Goal: Communication & Community: Answer question/provide support

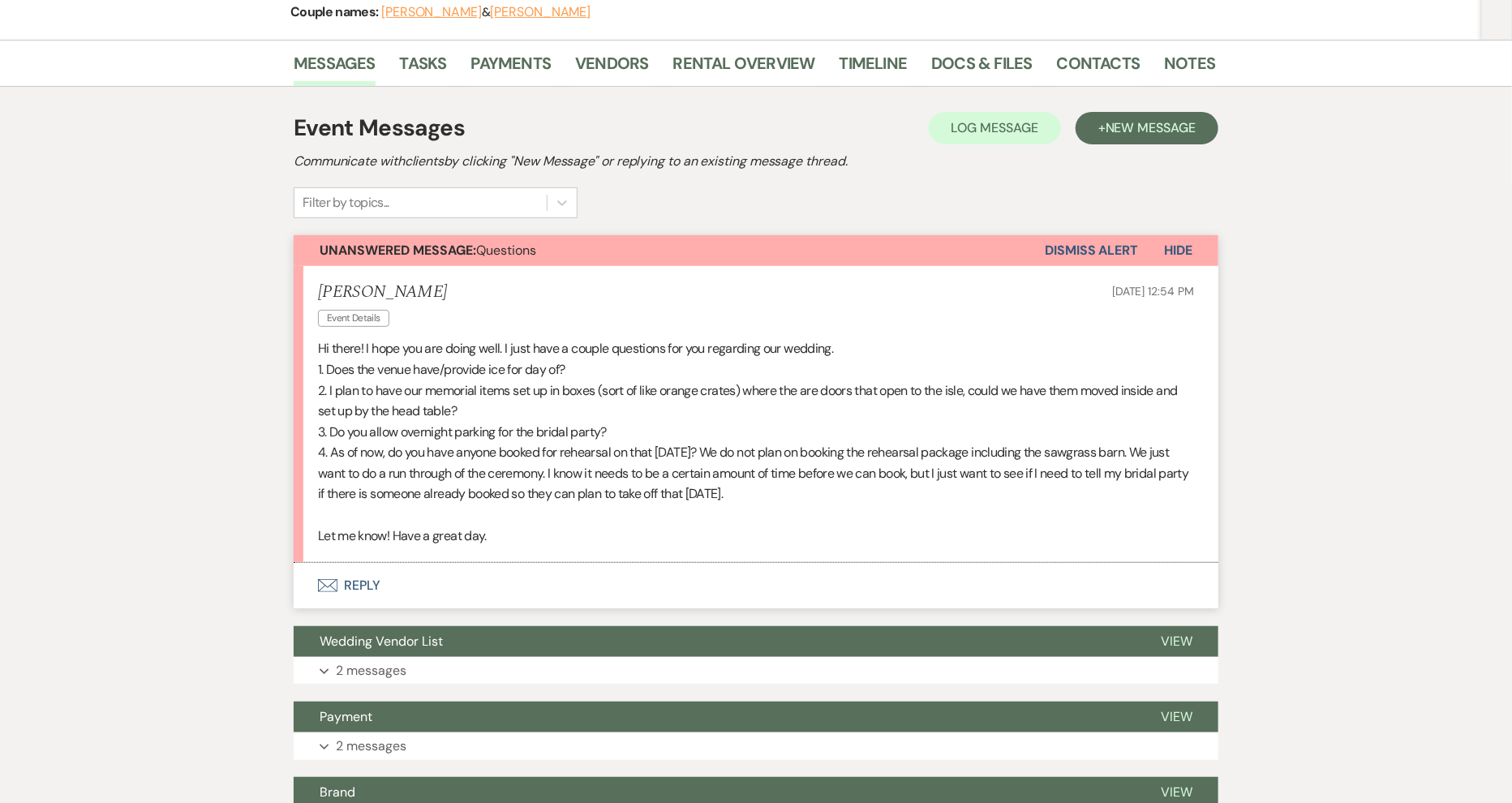
click at [371, 580] on button "Envelope Reply" at bounding box center [756, 585] width 925 height 45
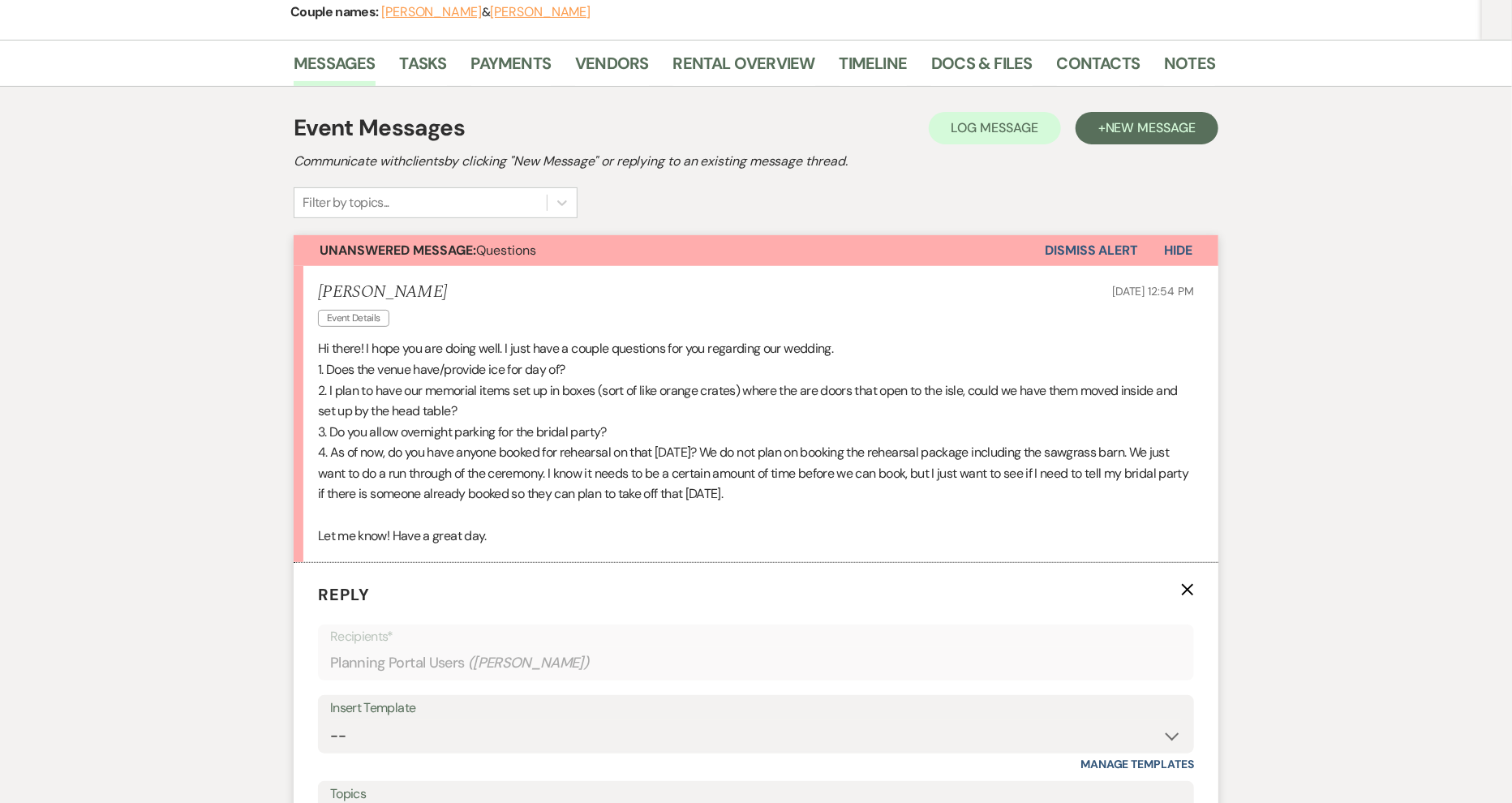
drag, startPoint x: 786, startPoint y: 497, endPoint x: 313, endPoint y: 346, distance: 496.5
click at [313, 346] on li "[PERSON_NAME] Event Details [DATE] 12:54 PM Hi there! I hope you are doing well…" at bounding box center [756, 414] width 925 height 297
copy div "Hi there! I hope you are doing well. I just have a couple questions for you reg…"
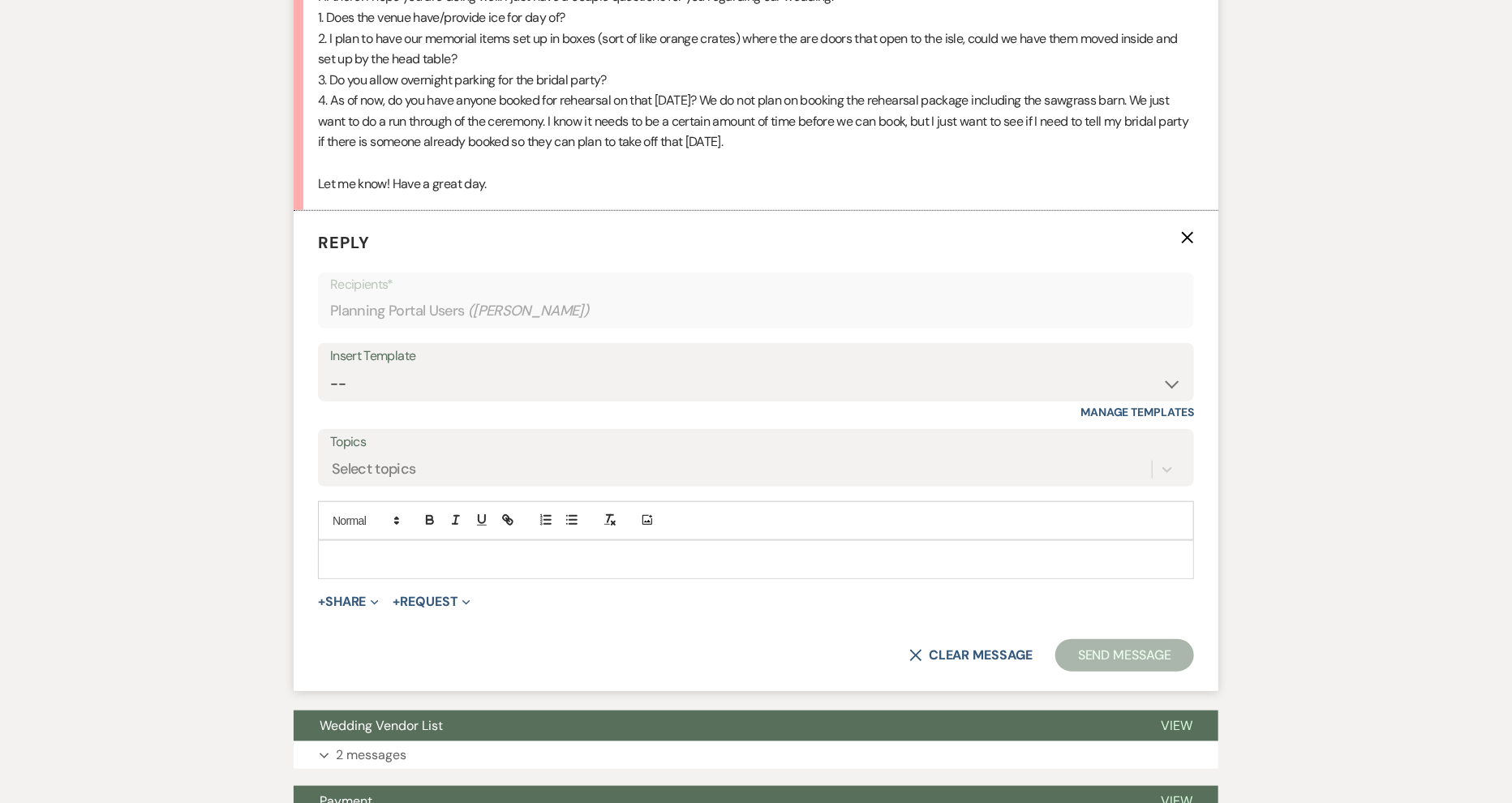
scroll to position [580, 0]
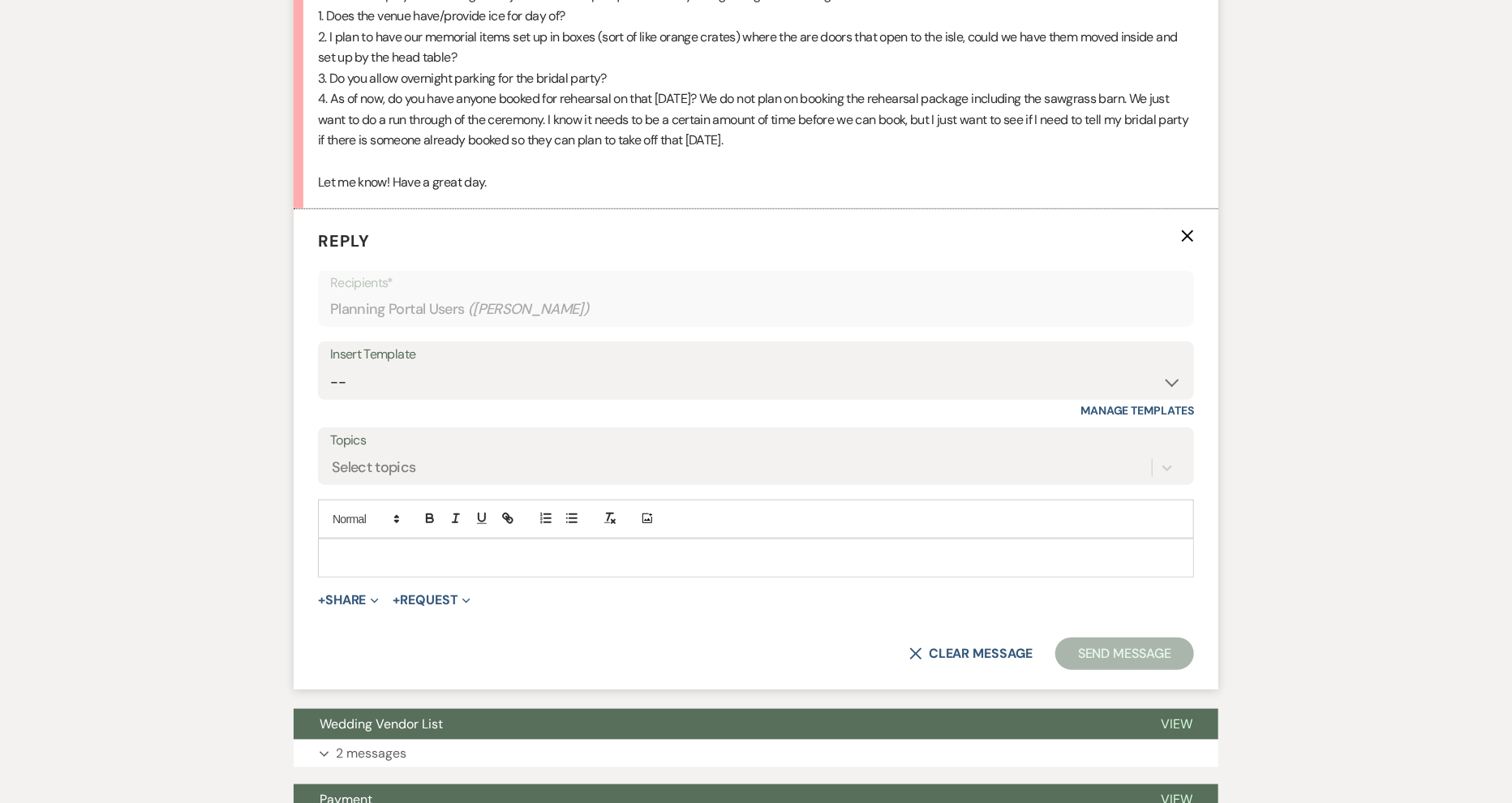
click at [370, 555] on p at bounding box center [756, 558] width 850 height 17
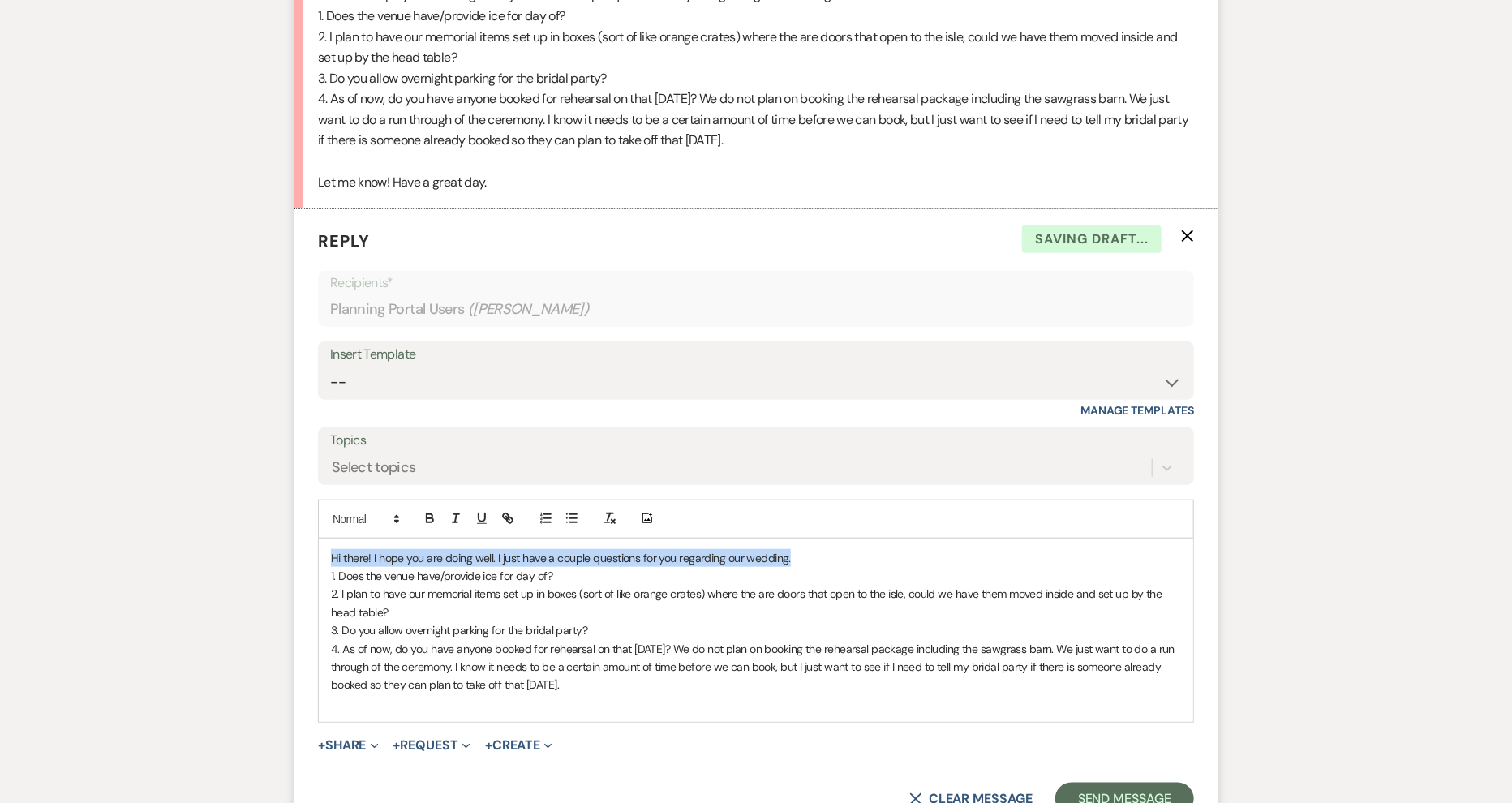
drag, startPoint x: 802, startPoint y: 554, endPoint x: 252, endPoint y: 541, distance: 550.2
click at [252, 541] on div "Messages Tasks Payments Vendors Rental Overview Timeline Docs & Files Contacts …" at bounding box center [756, 727] width 1512 height 2083
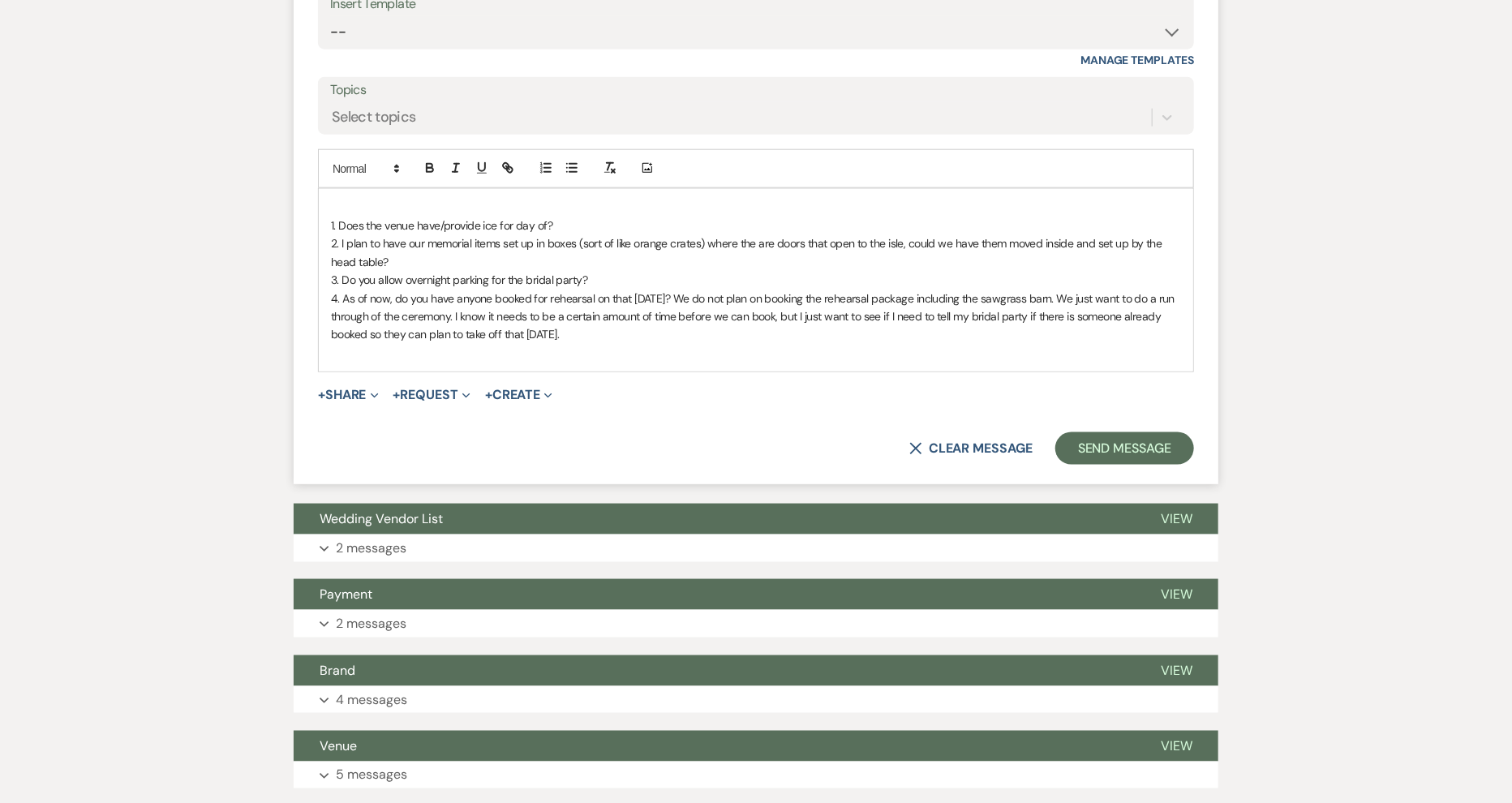
scroll to position [932, 0]
click at [556, 220] on p "1. Does the venue have/provide ice for day of?" at bounding box center [756, 225] width 850 height 17
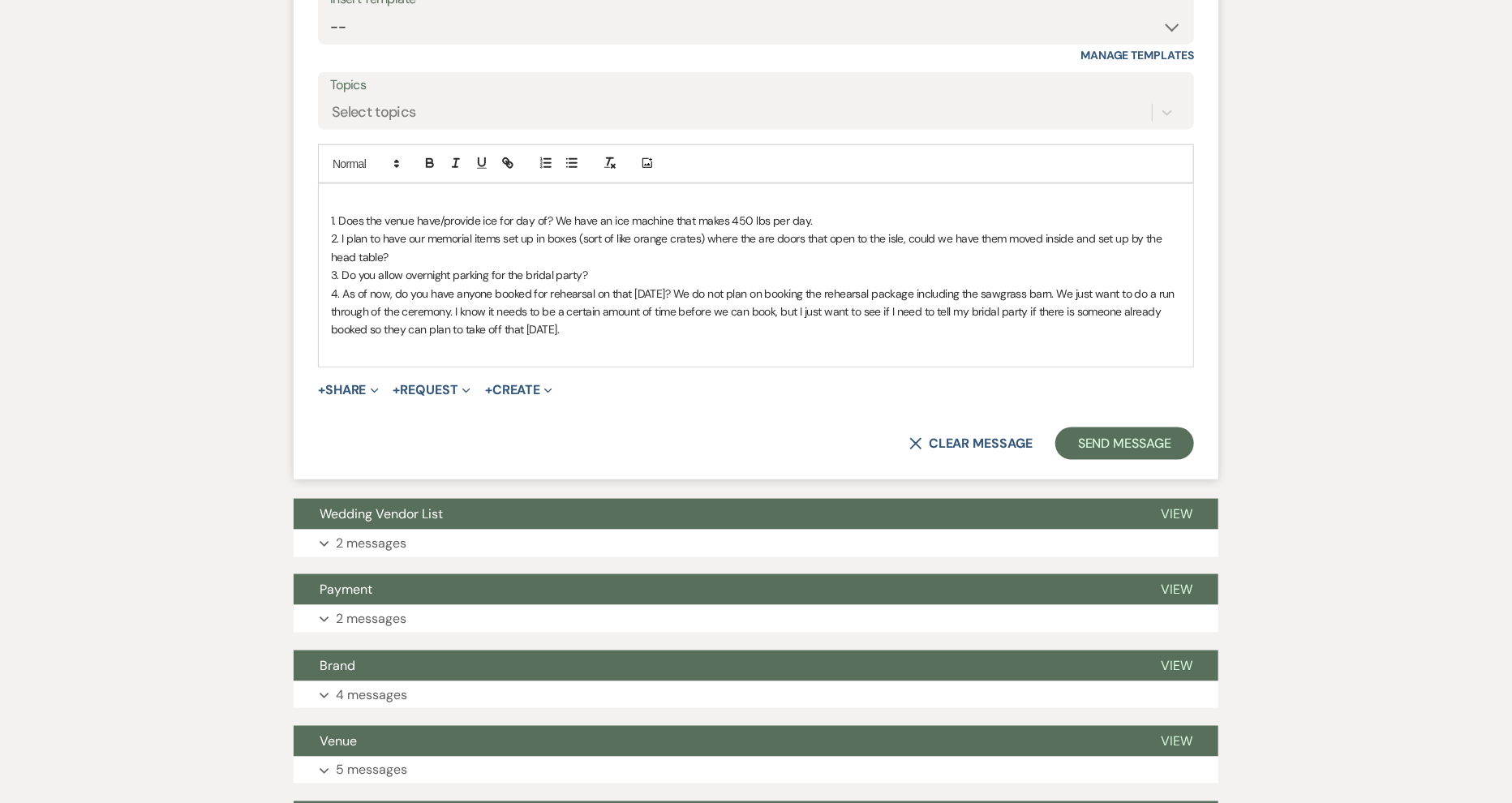
scroll to position [957, 0]
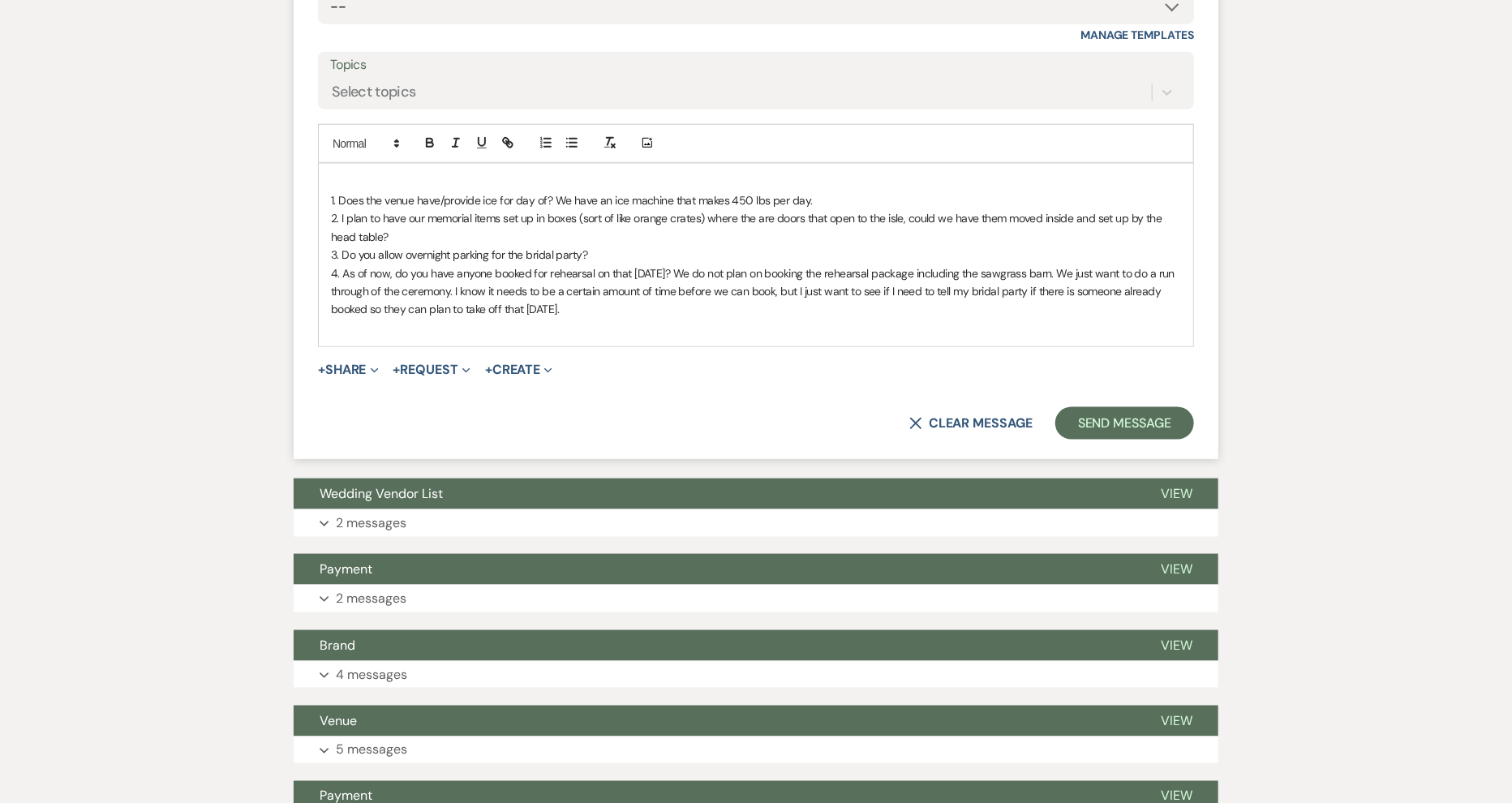
click at [421, 234] on p "2. I plan to have our memorial items set up in boxes (sort of like orange crate…" at bounding box center [756, 227] width 850 height 37
click at [596, 254] on p "3. Do you allow overnight parking for the bridal party?" at bounding box center [756, 254] width 850 height 17
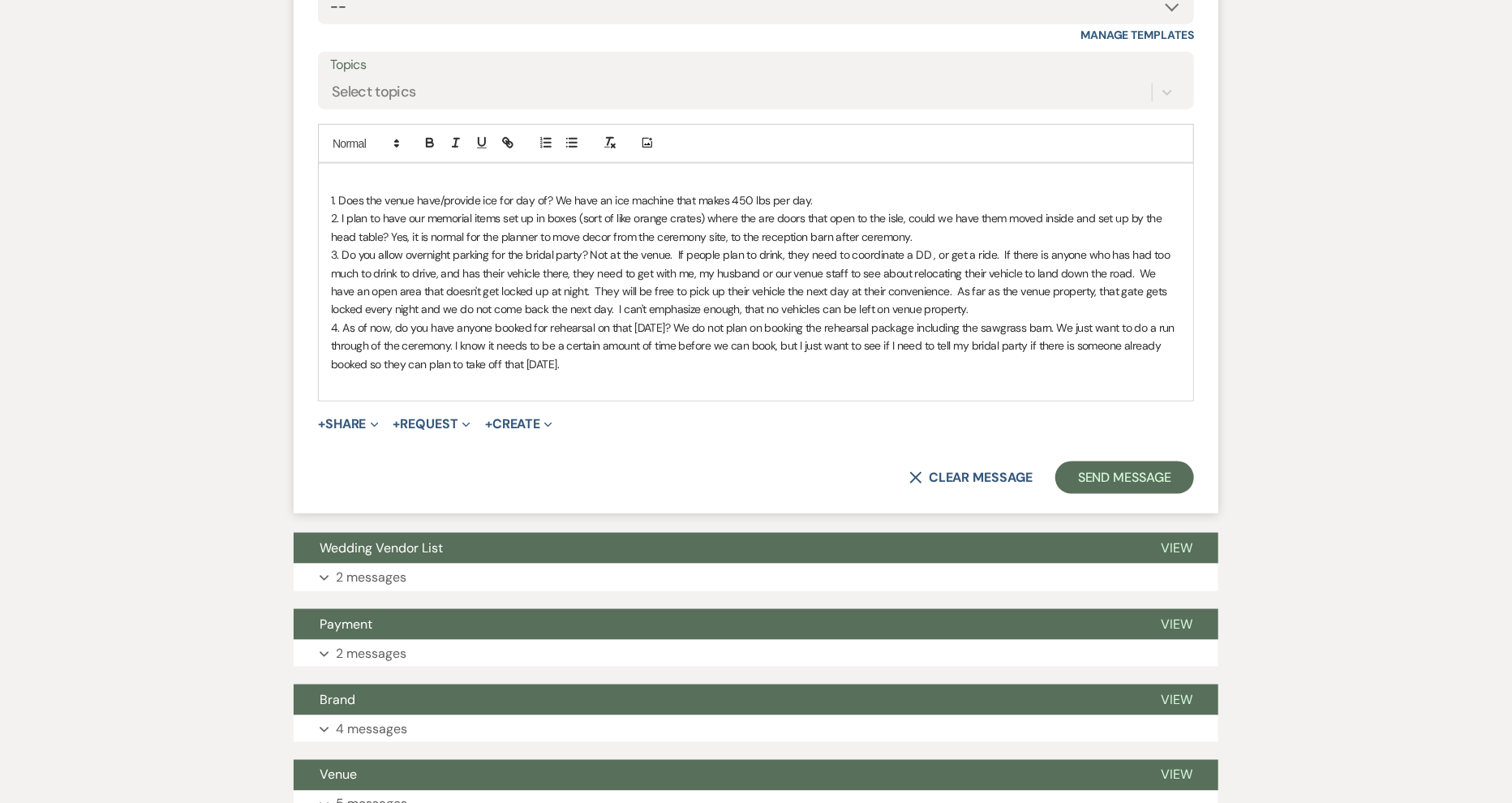
click at [670, 360] on p "4. As of now, do you have anyone booked for rehearsal on that [DATE]? We do not…" at bounding box center [756, 346] width 850 height 54
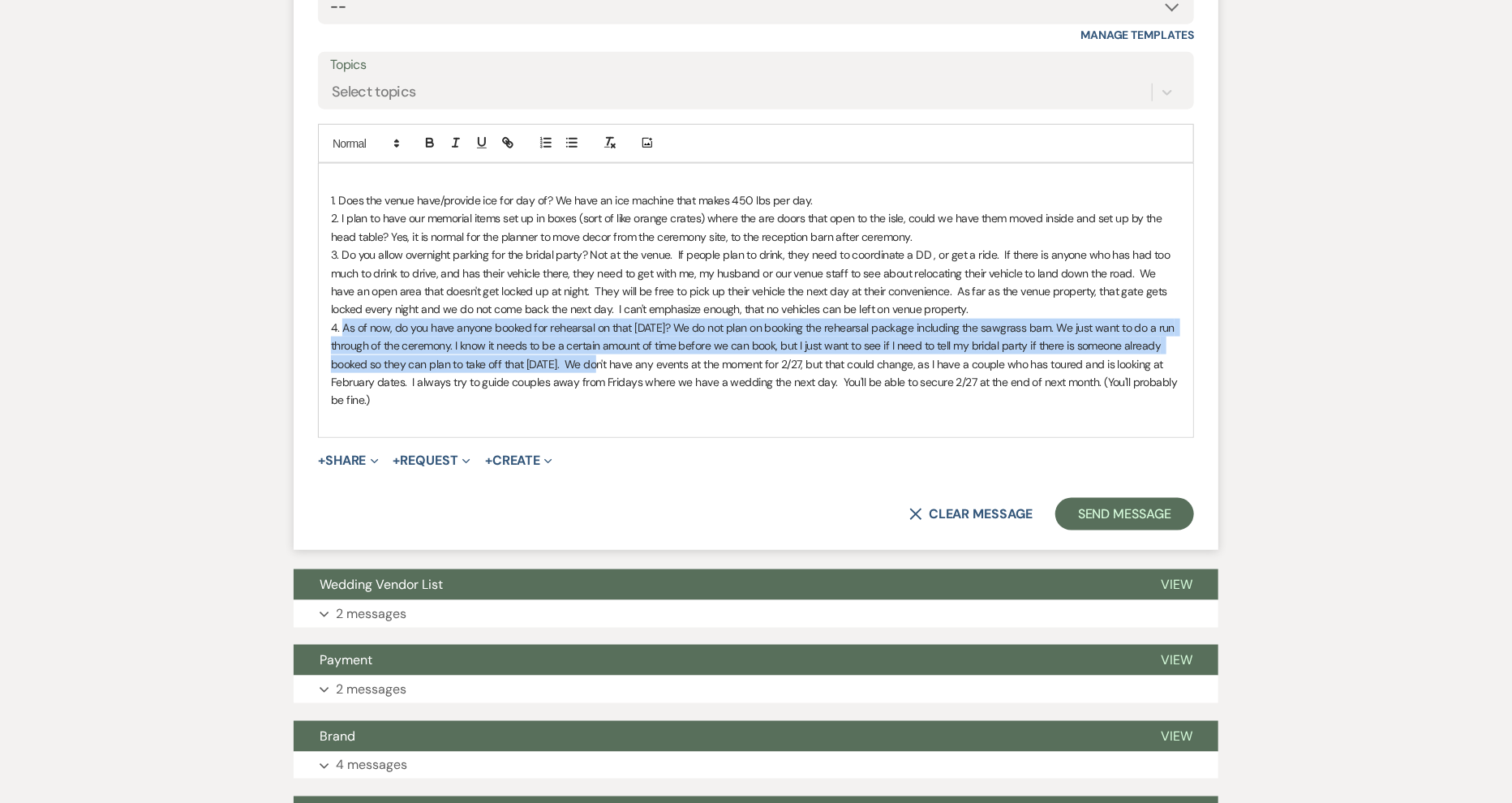
drag, startPoint x: 572, startPoint y: 365, endPoint x: 342, endPoint y: 333, distance: 232.2
click at [342, 333] on span "4. As of now, do you have anyone booked for rehearsal on that [DATE]? We do not…" at bounding box center [756, 364] width 849 height 88
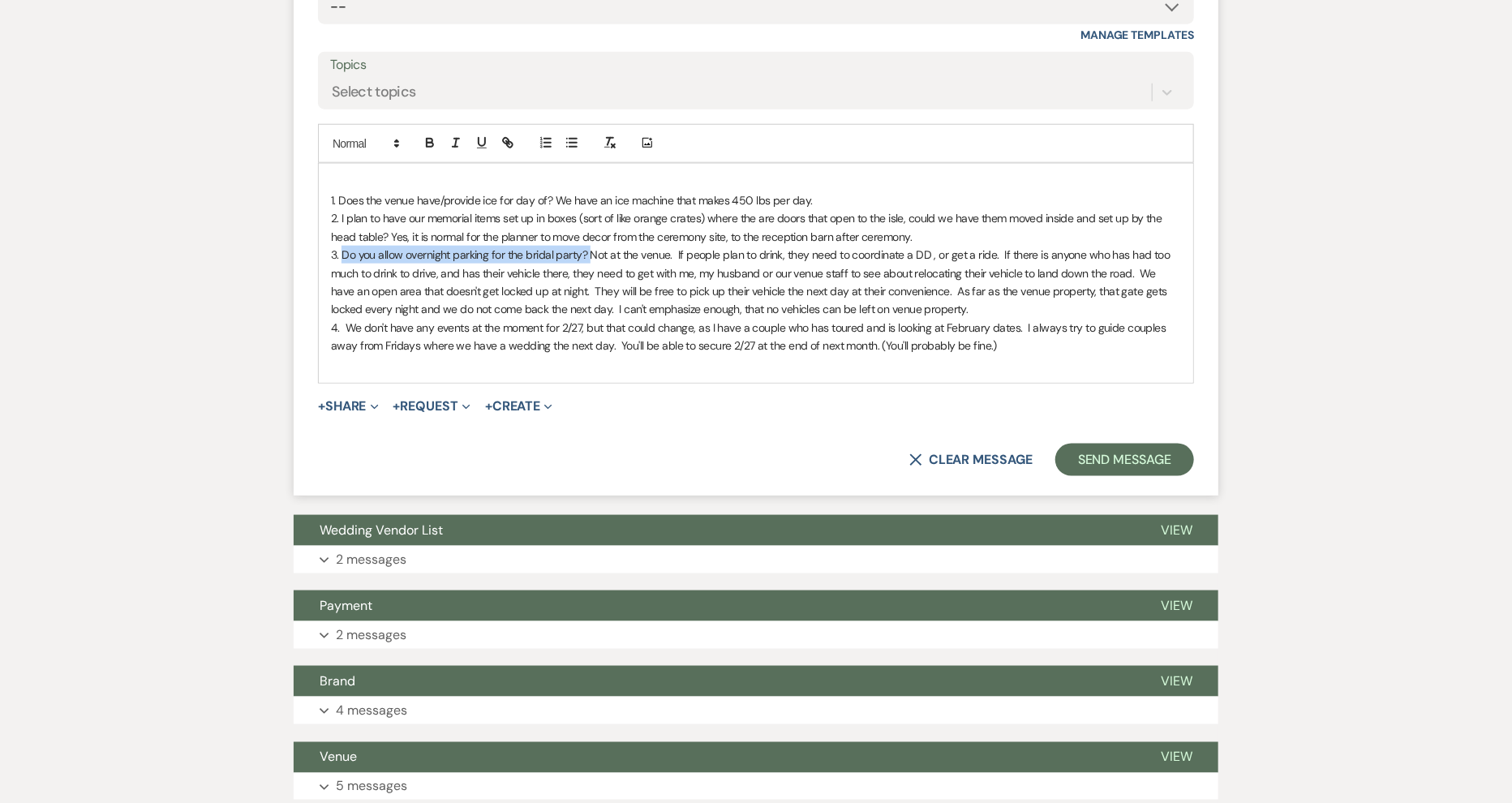
drag, startPoint x: 587, startPoint y: 253, endPoint x: 342, endPoint y: 251, distance: 245.0
click at [342, 251] on span "3. Do you allow overnight parking for the bridal party? Not at the venue. If pe…" at bounding box center [752, 282] width 843 height 69
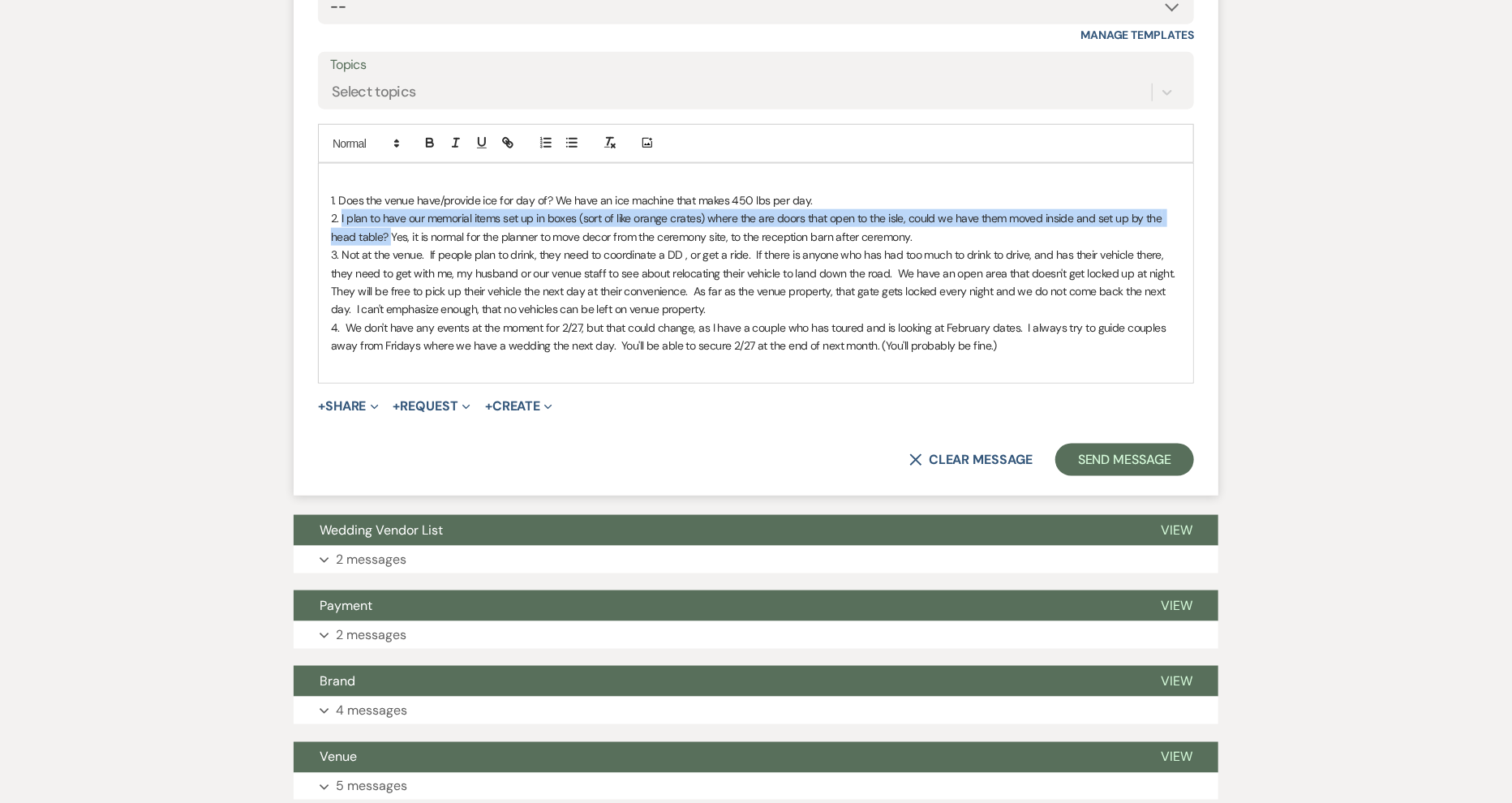
drag, startPoint x: 390, startPoint y: 233, endPoint x: 341, endPoint y: 219, distance: 51.0
click at [341, 219] on span "2. I plan to have our memorial items set up in boxes (sort of like orange crate…" at bounding box center [748, 227] width 834 height 33
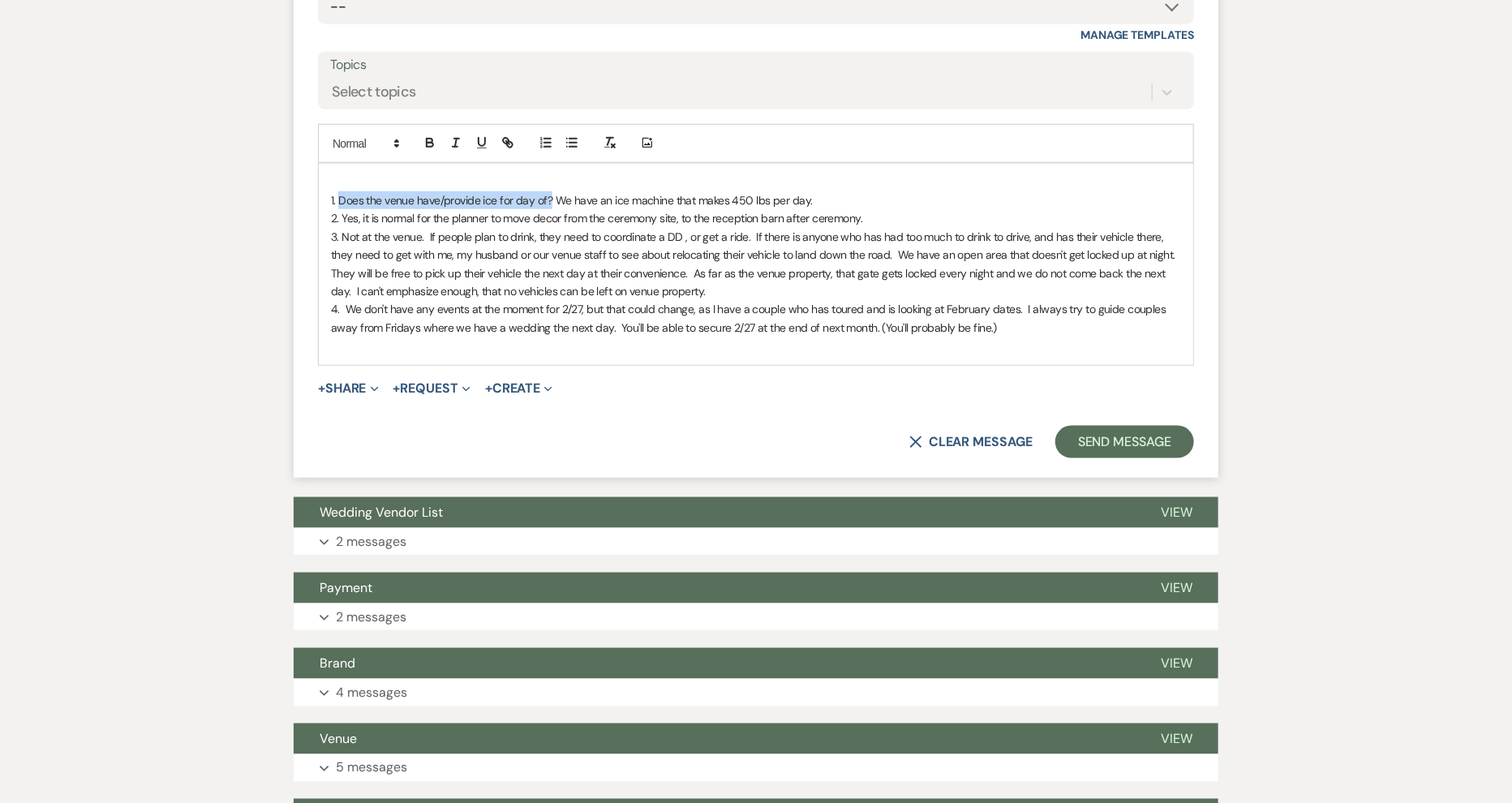
drag, startPoint x: 550, startPoint y: 195, endPoint x: 341, endPoint y: 197, distance: 209.0
click at [341, 197] on span "1. Does the venue have/provide ice for day of? We have an ice machine that make…" at bounding box center [572, 200] width 482 height 15
click at [903, 218] on p "2. Yes, it is normal for the planner to move decor from the ceremony site, to t…" at bounding box center [756, 218] width 850 height 17
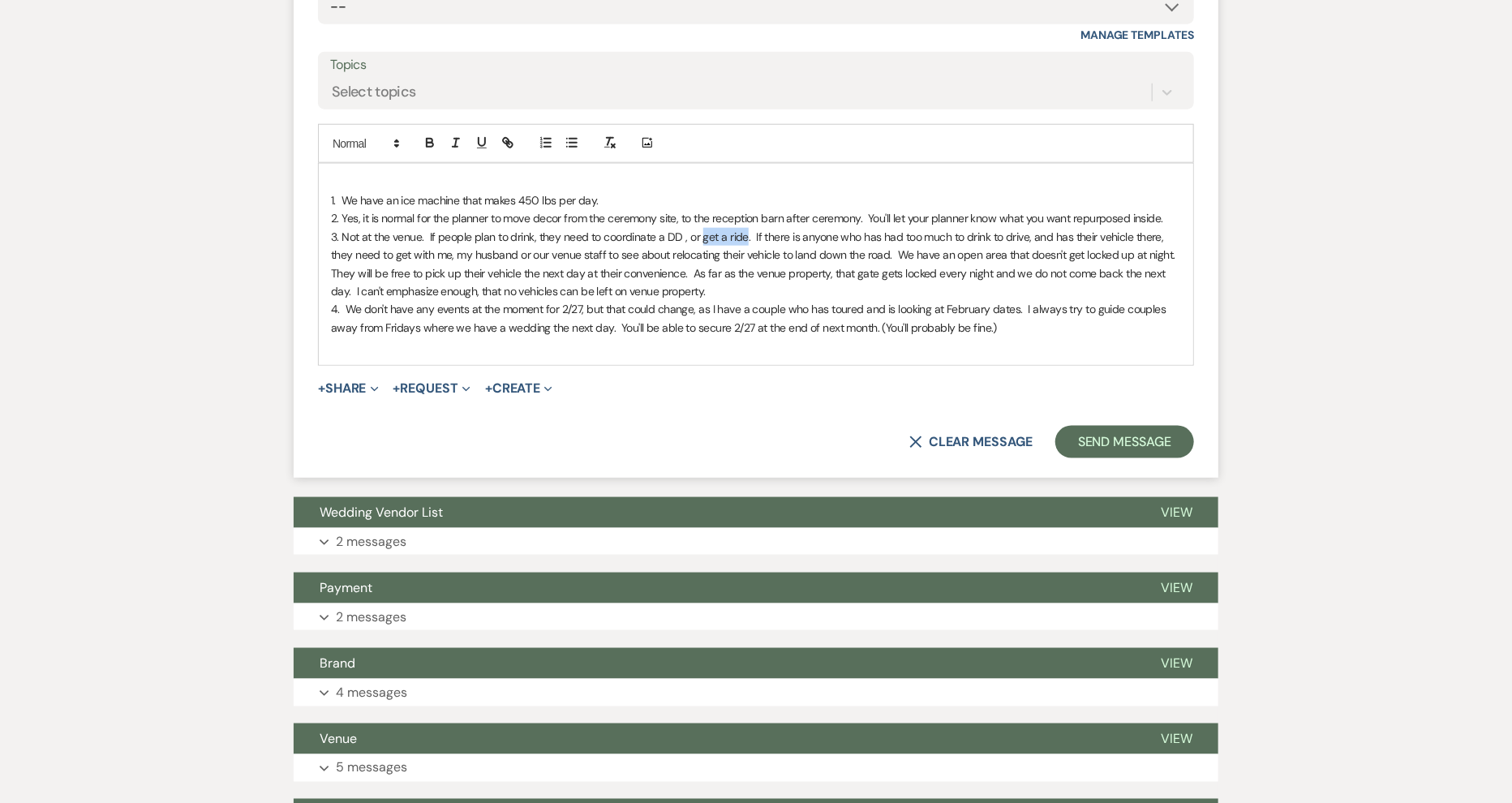
drag, startPoint x: 742, startPoint y: 234, endPoint x: 698, endPoint y: 236, distance: 44.0
click at [698, 236] on span "3. Not at the venue. If people plan to drink, they need to coordinate a DD , or…" at bounding box center [756, 263] width 850 height 69
click at [807, 269] on span "3. Not at the venue. If people plan to drink, they need to coordinate a DD , or…" at bounding box center [756, 263] width 850 height 69
click at [992, 334] on p "4. We don't have any events at the moment for 2/27, but that could change, as I…" at bounding box center [756, 318] width 850 height 37
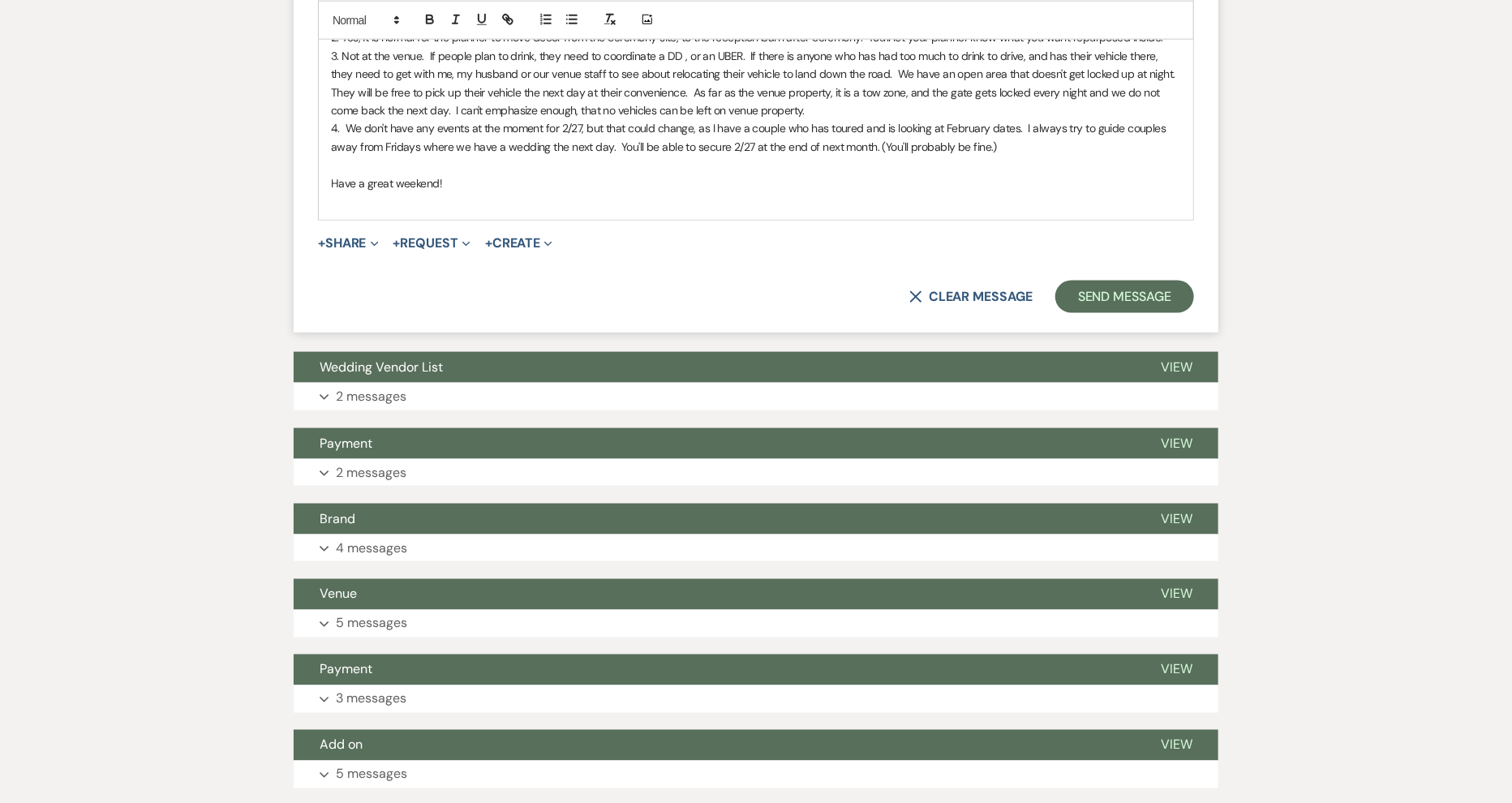
scroll to position [1139, 0]
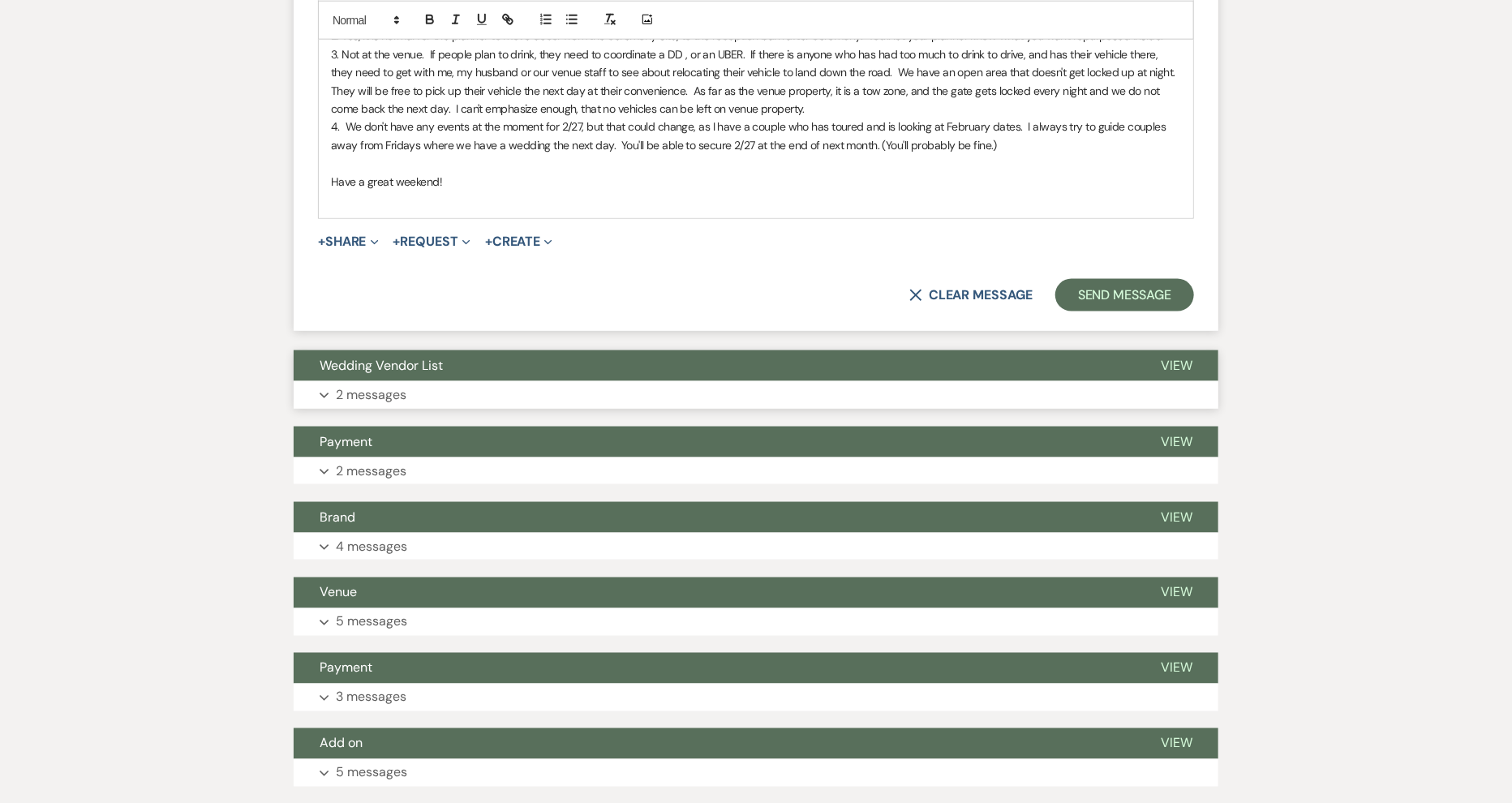
click at [402, 388] on p "2 messages" at bounding box center [371, 396] width 71 height 21
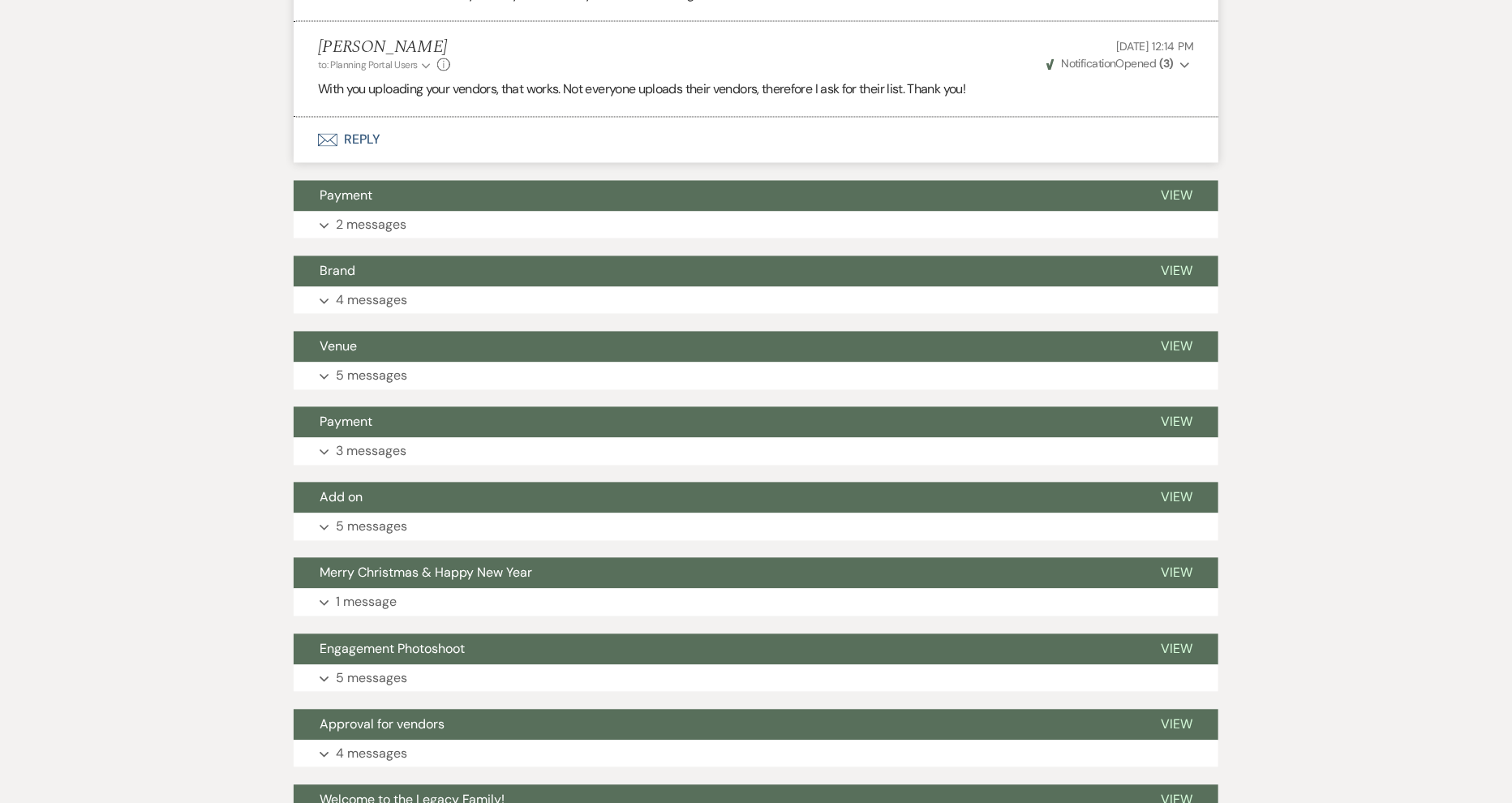
scroll to position [1688, 0]
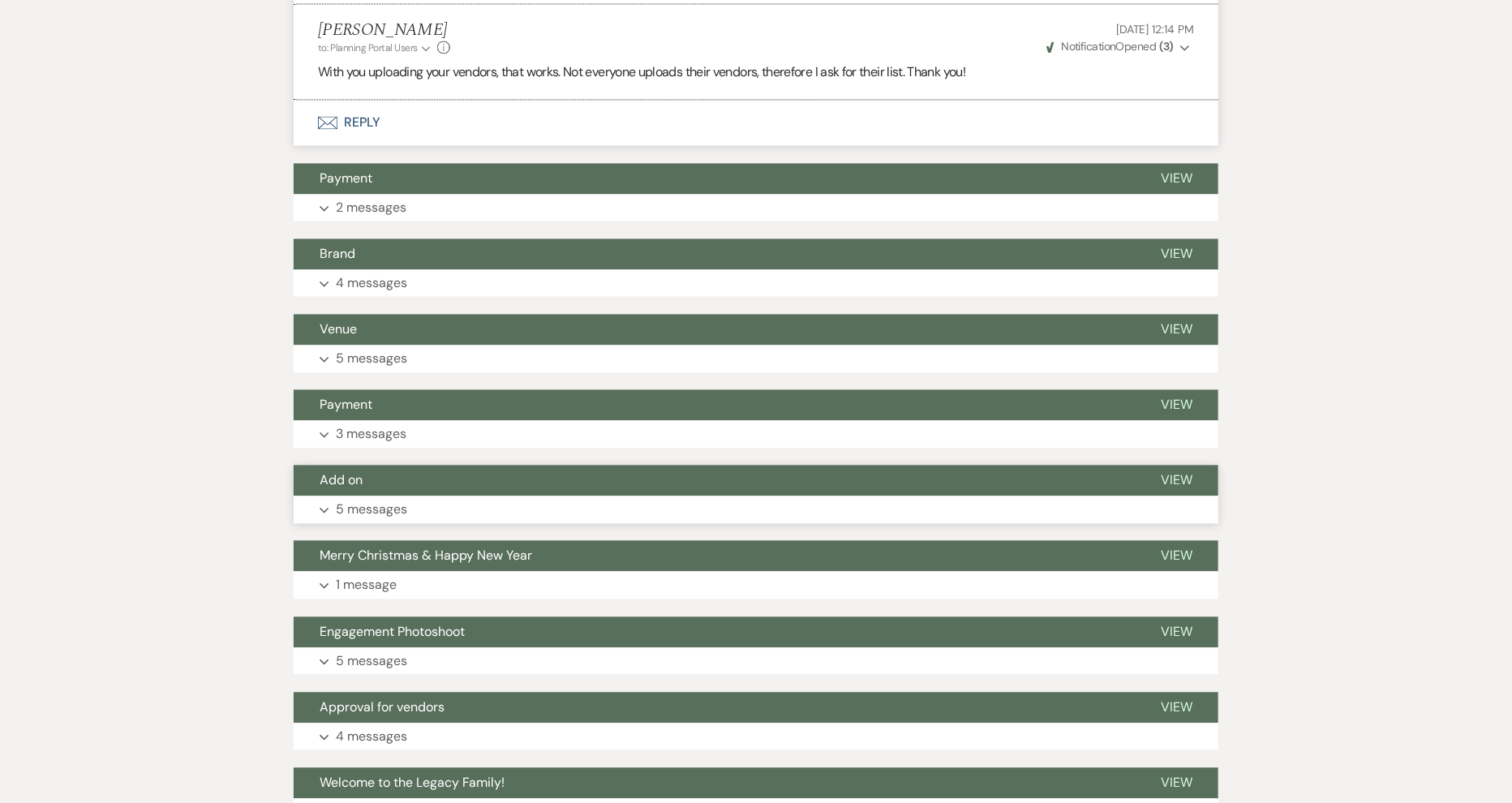
click at [397, 520] on p "5 messages" at bounding box center [371, 511] width 72 height 21
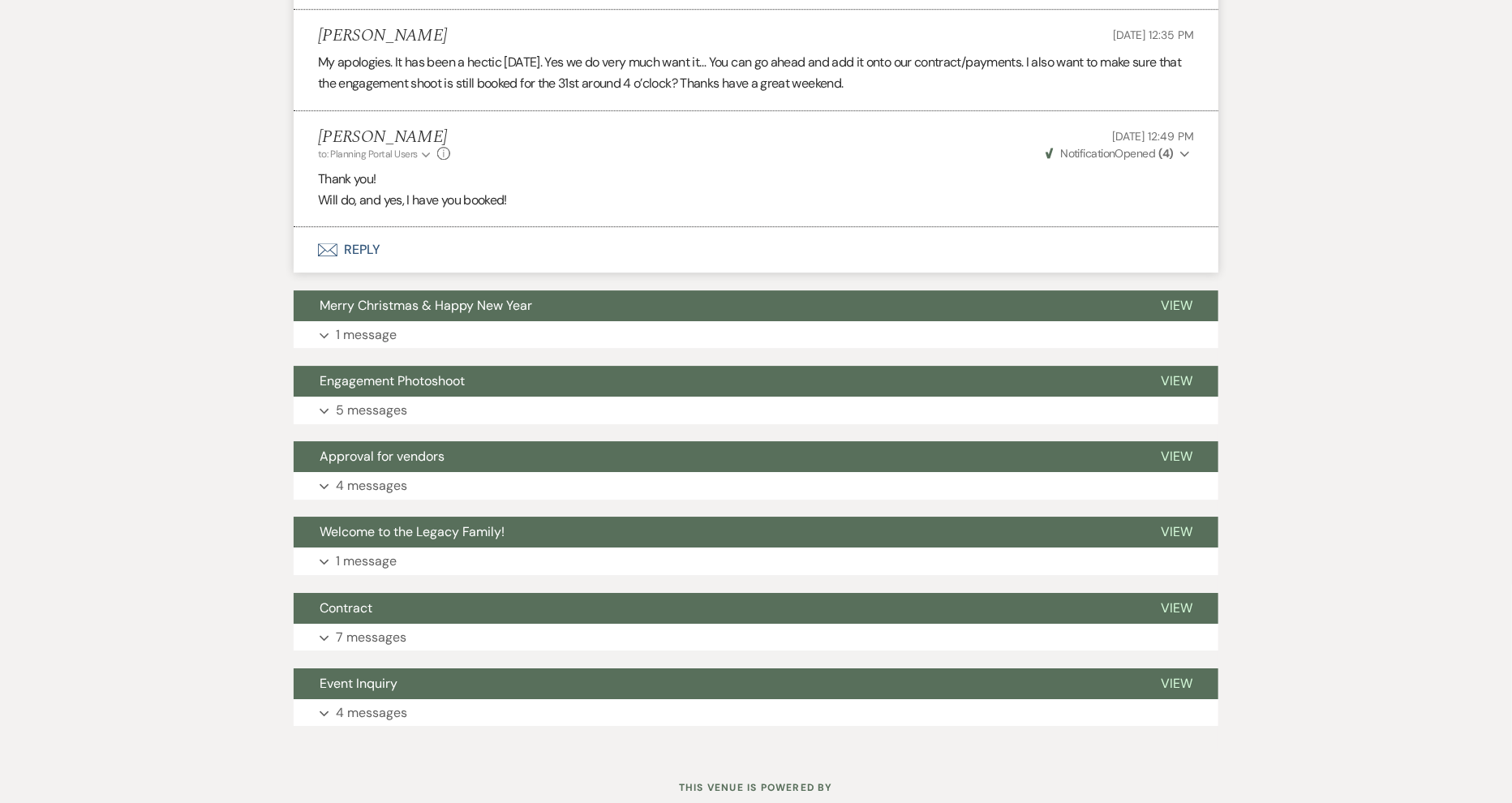
scroll to position [2714, 0]
click at [403, 496] on p "4 messages" at bounding box center [371, 486] width 72 height 21
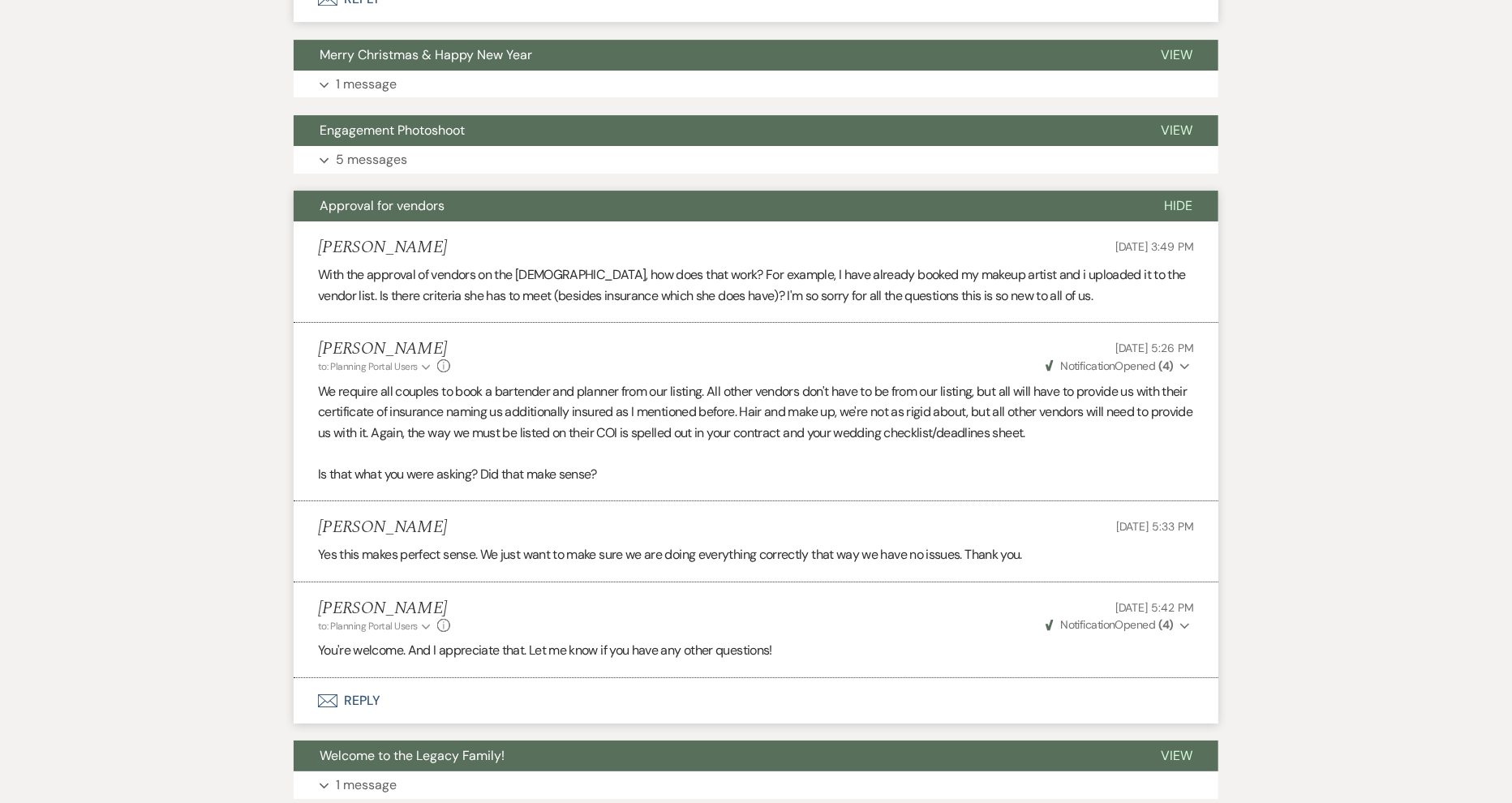
scroll to position [3257, 0]
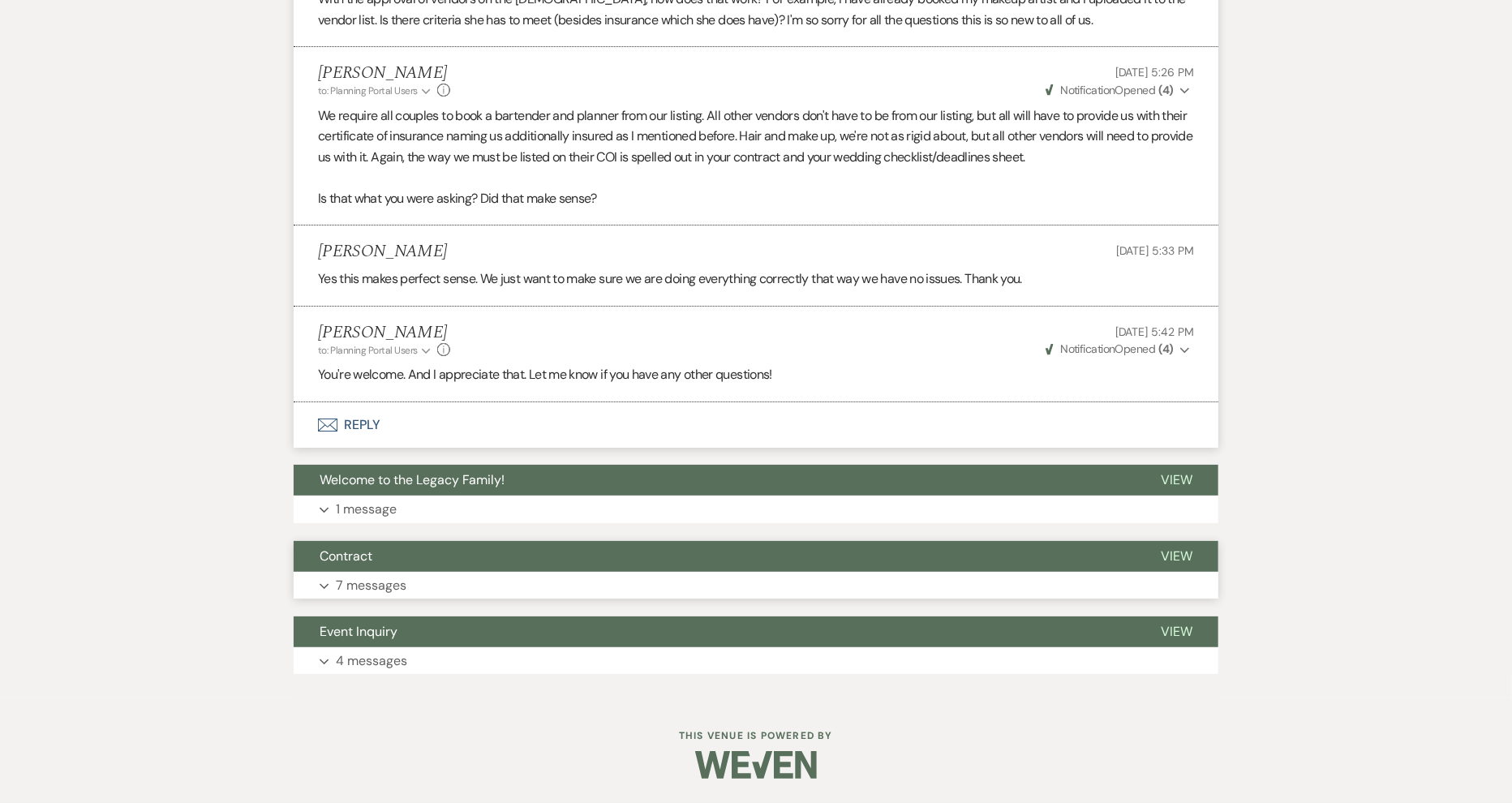
click at [395, 581] on p "7 messages" at bounding box center [371, 586] width 71 height 21
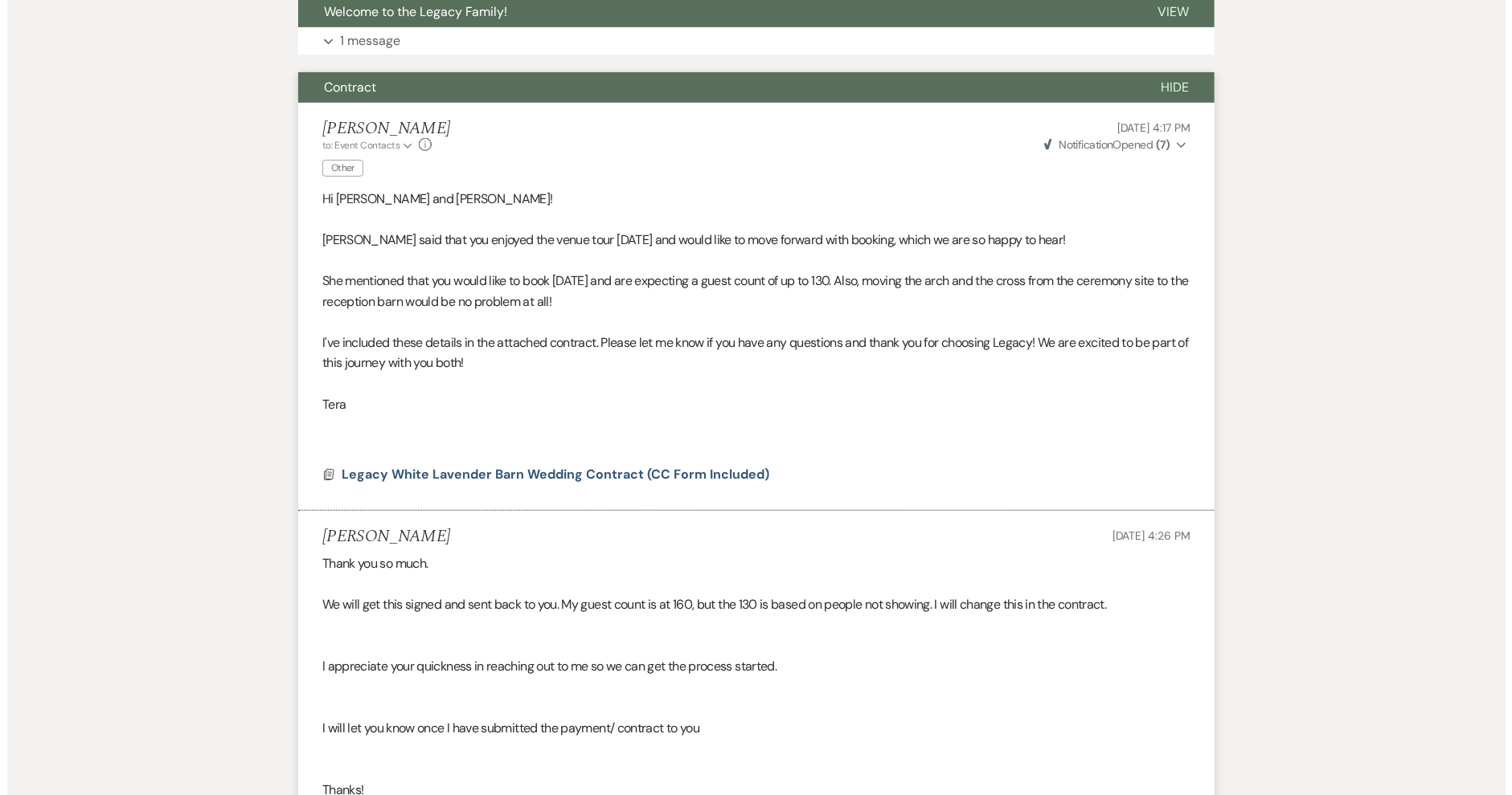
scroll to position [3674, 0]
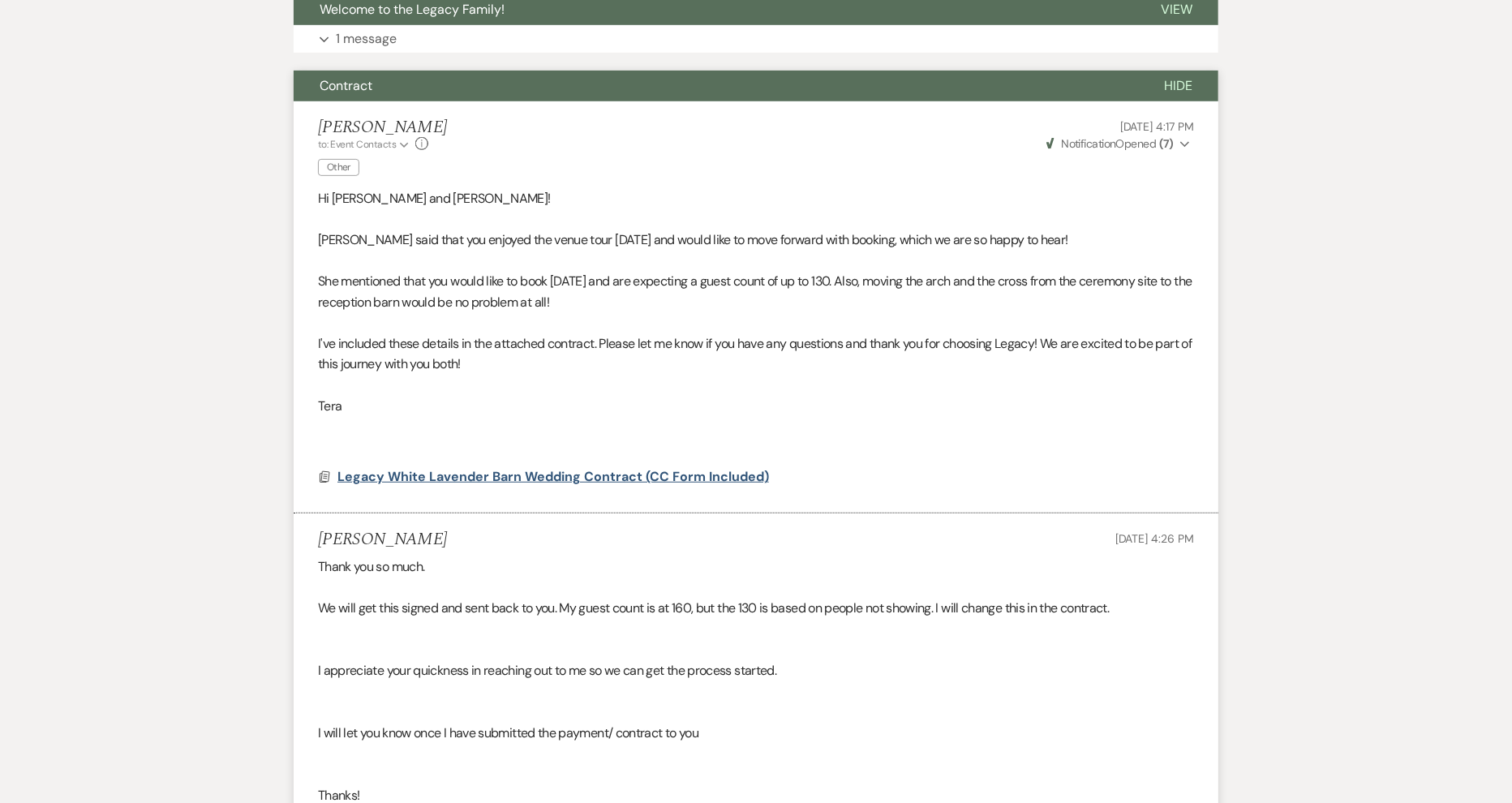
click at [702, 486] on span "Legacy White Lavender Barn Wedding Contract (CC Form Included)" at bounding box center [553, 477] width 431 height 17
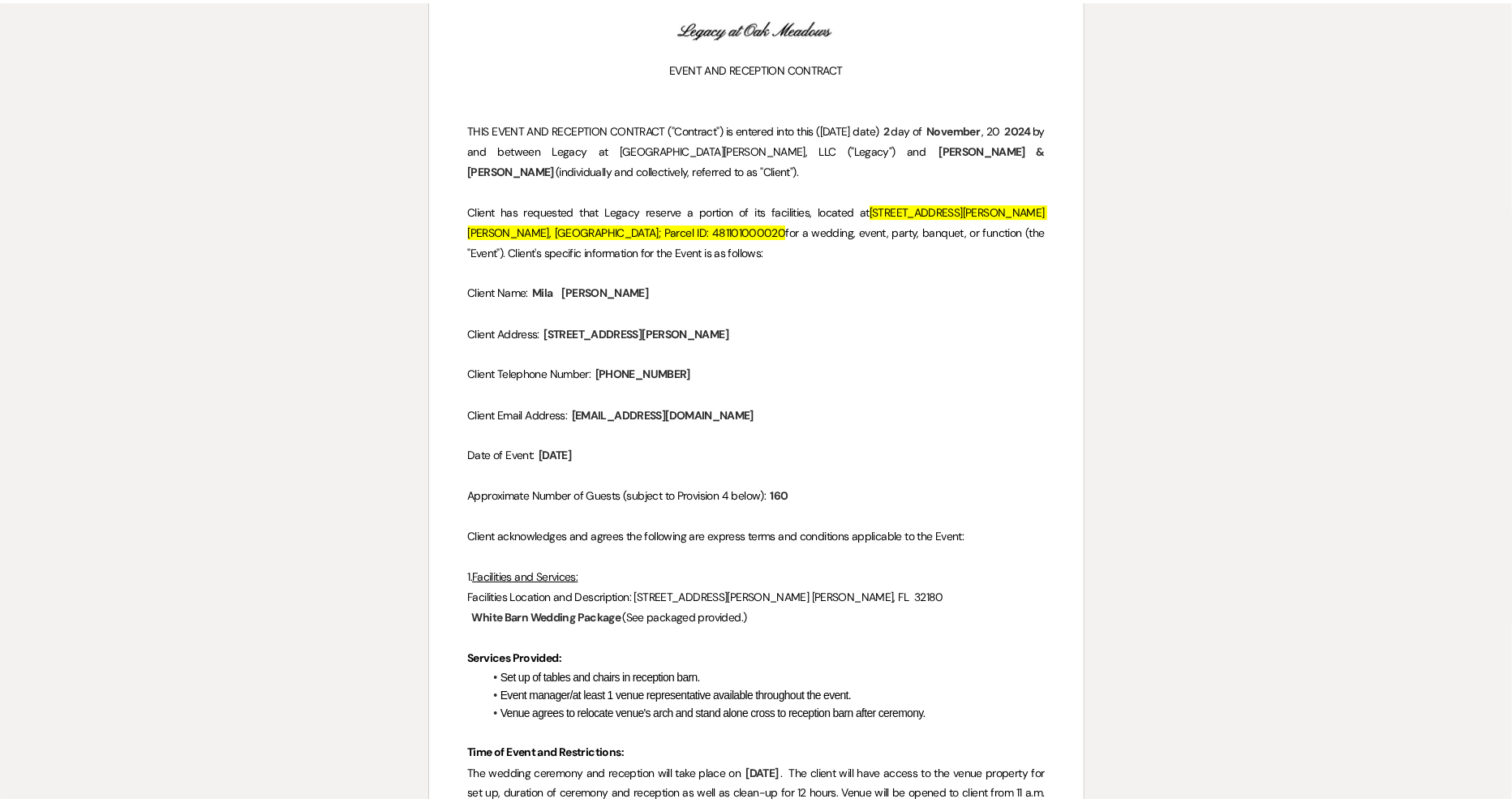
scroll to position [0, 0]
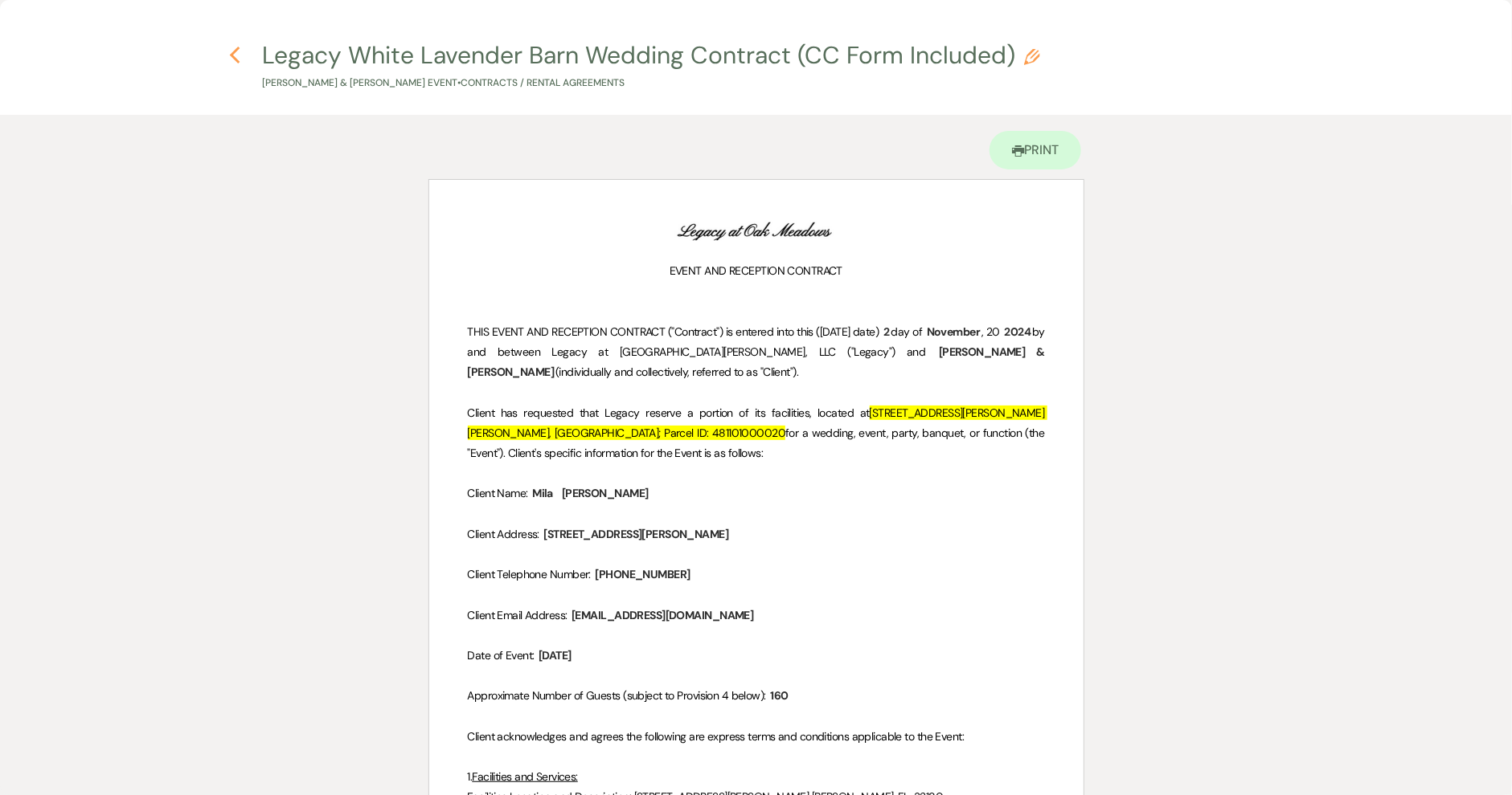
click at [239, 60] on icon "Previous" at bounding box center [235, 56] width 12 height 19
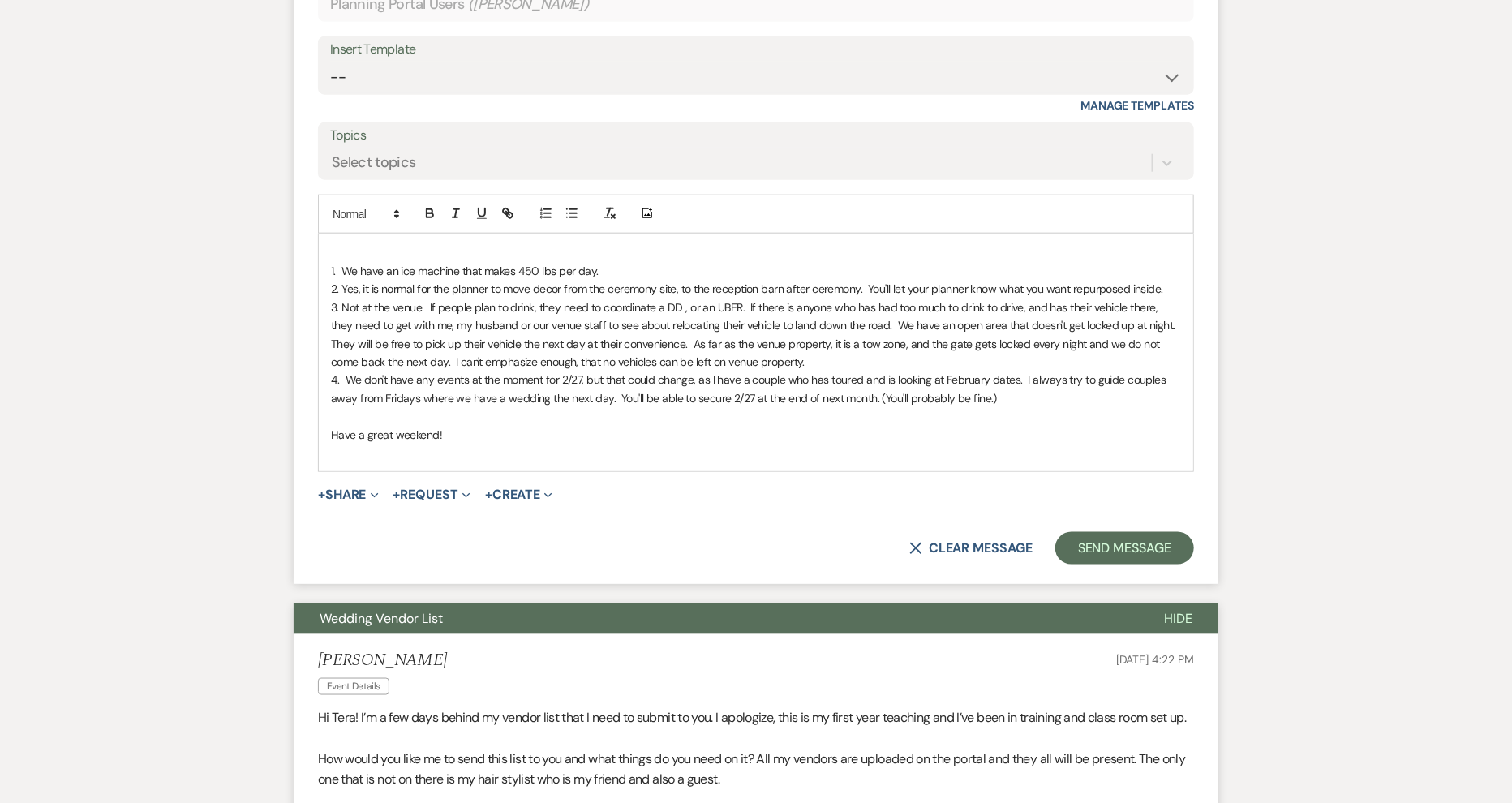
scroll to position [979, 0]
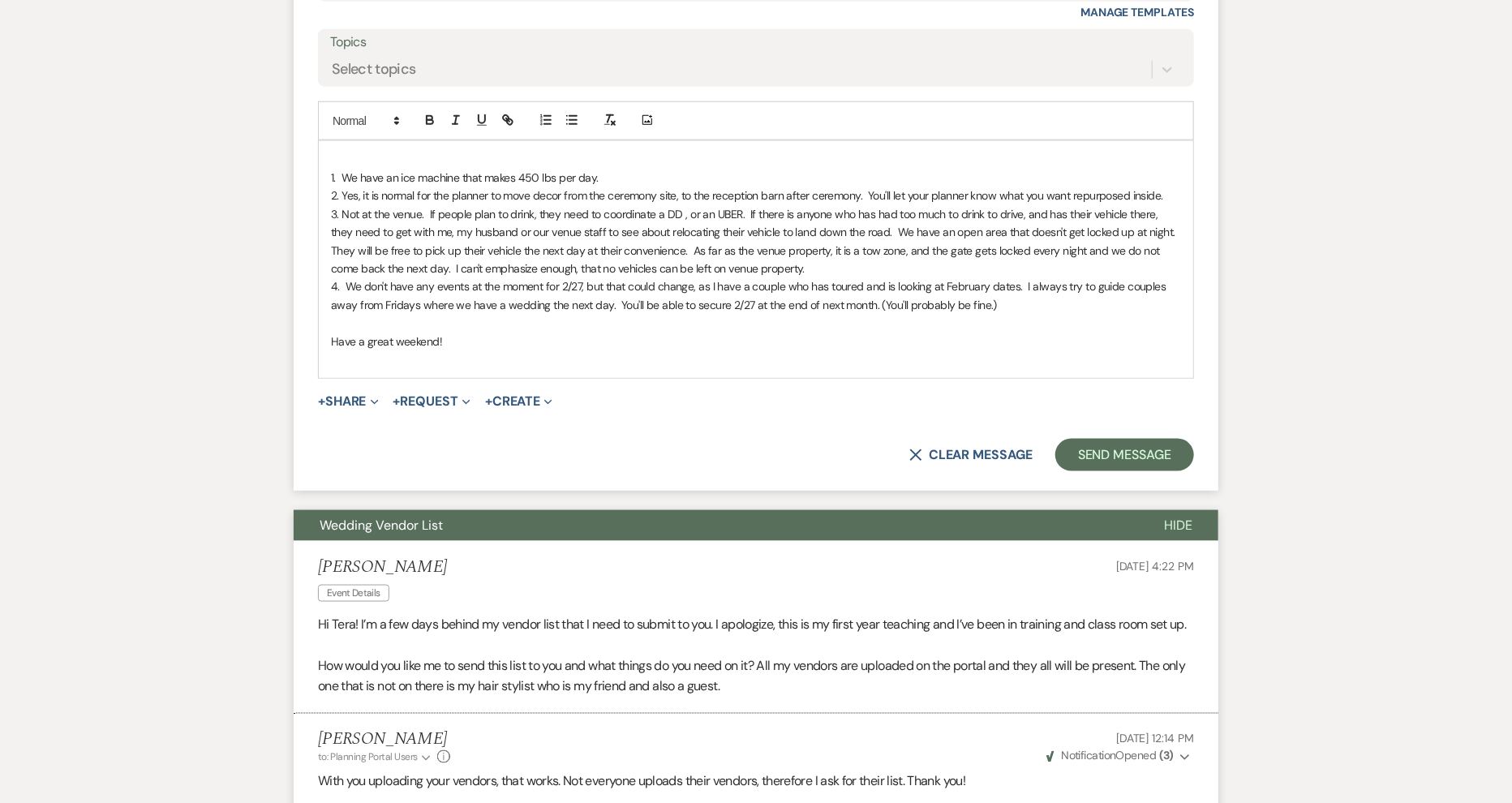
click at [992, 300] on p "4. We don't have any events at the moment for 2/27, but that could change, as I…" at bounding box center [756, 296] width 850 height 37
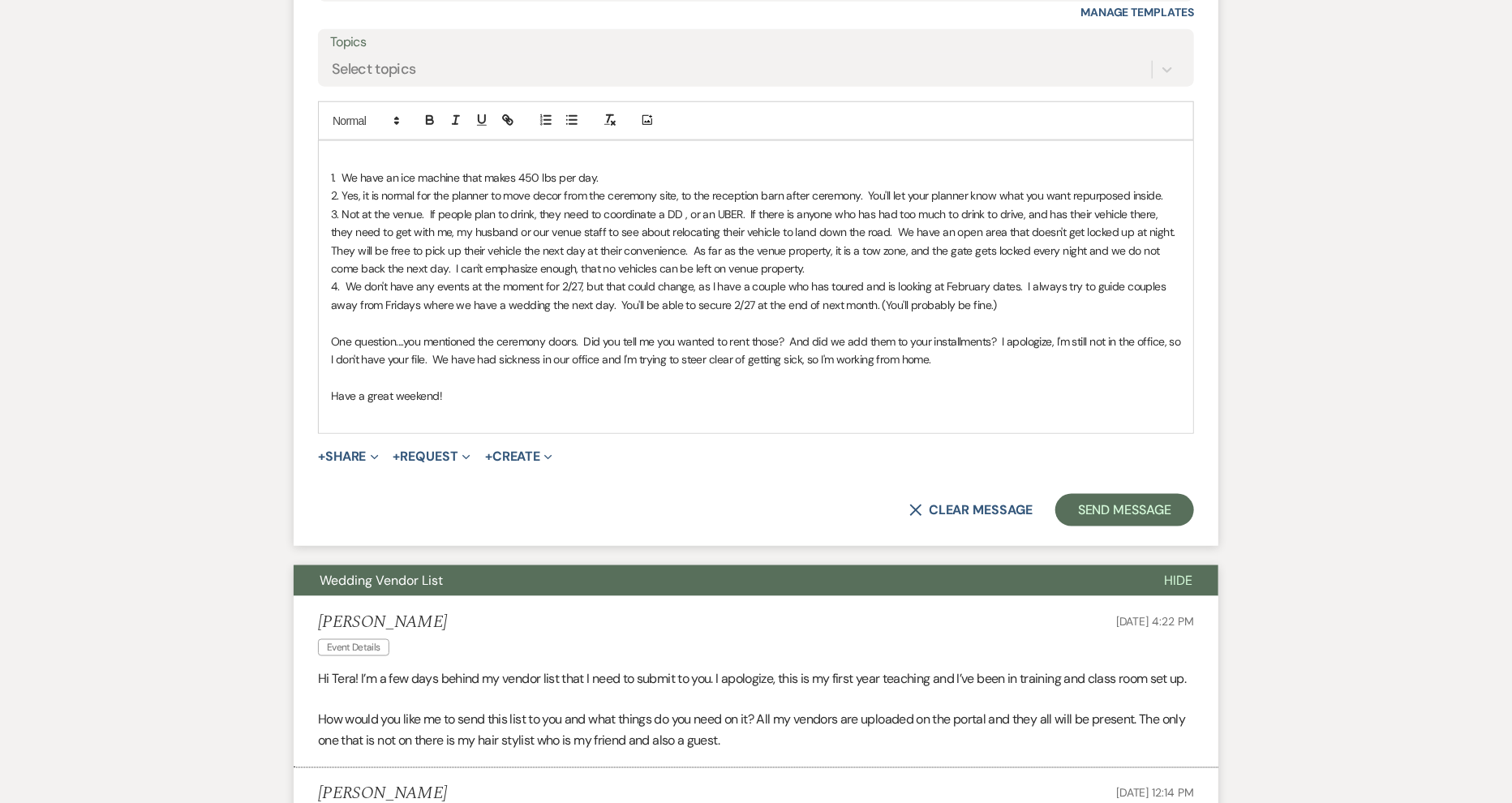
click at [1001, 341] on span "One question....you mentioned the ceremony doors. Did you tell me you wanted to…" at bounding box center [756, 351] width 852 height 33
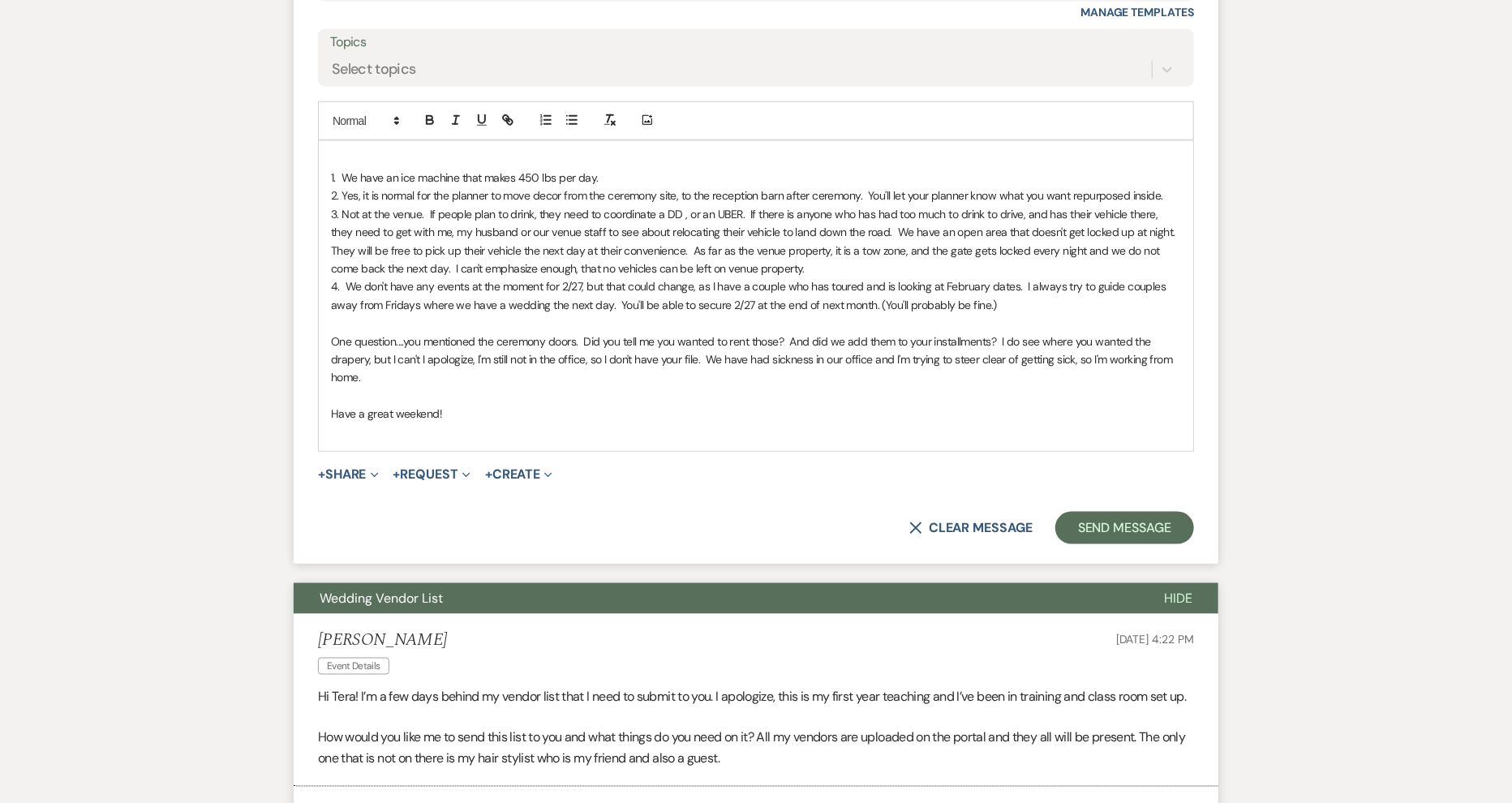
click at [1043, 340] on span "One question....you mentioned the ceremony doors. Did you tell me you wanted to…" at bounding box center [753, 360] width 845 height 51
click at [430, 358] on span "One question....you mentioned the ceremony doors. Did you tell me you wanted to…" at bounding box center [752, 360] width 843 height 51
click at [480, 358] on span "One question....you mentioned the ceremony doors. Did you tell me you wanted to…" at bounding box center [752, 360] width 843 height 51
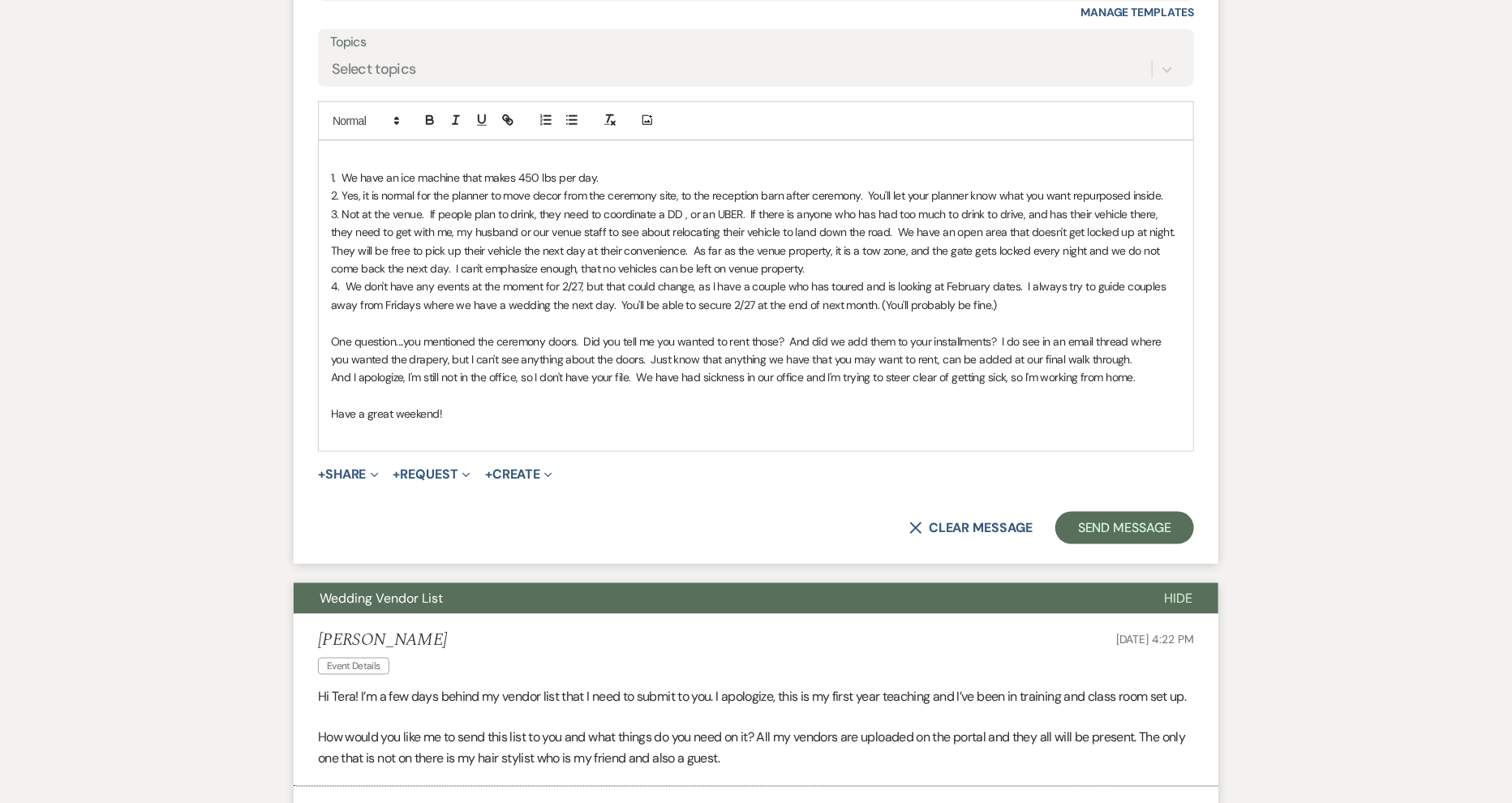
click at [628, 374] on span "And I apologize, I'm still not in the office, so I don't have your file. We hav…" at bounding box center [733, 376] width 805 height 15
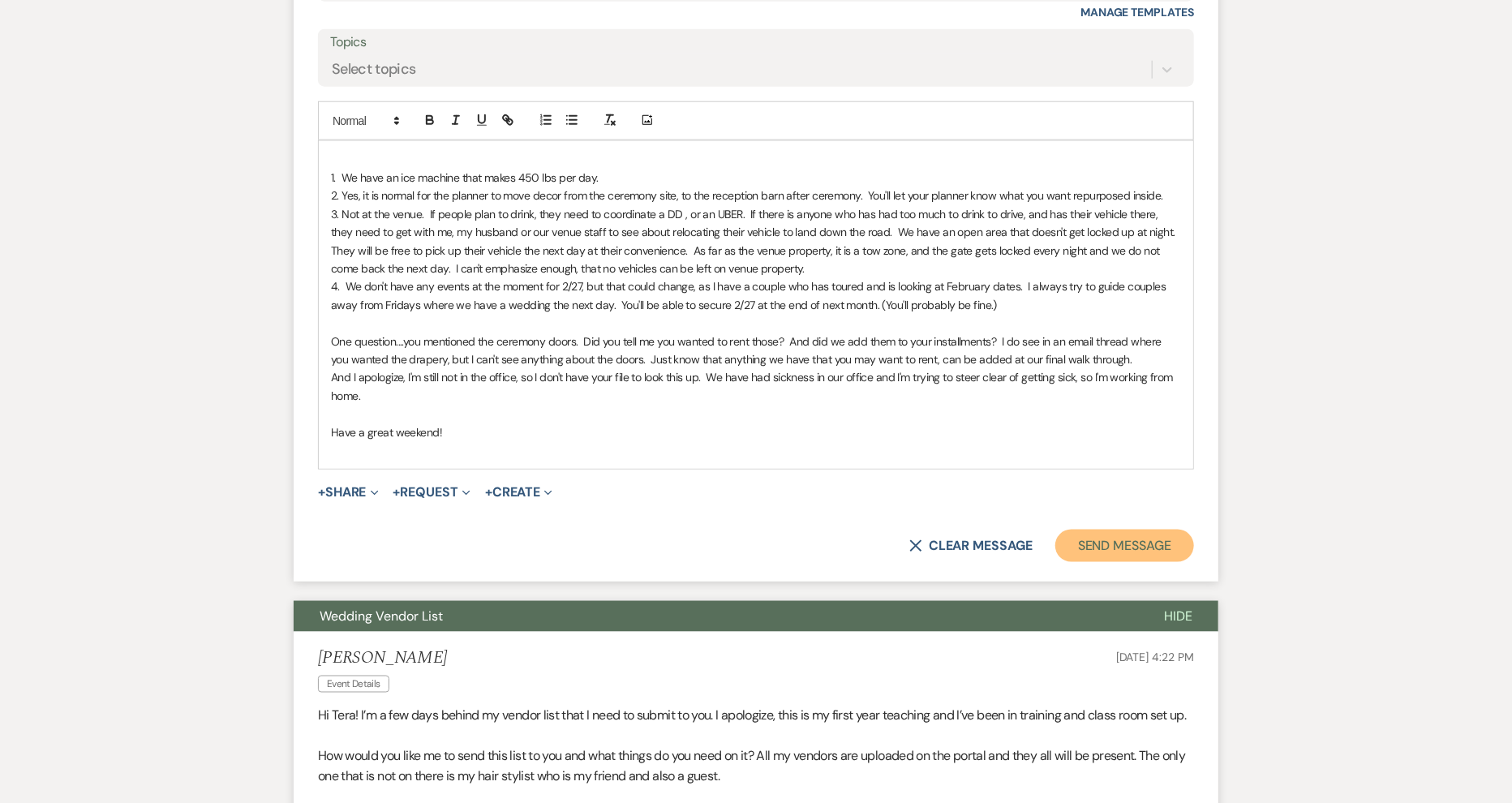
click at [1113, 542] on button "Send Message" at bounding box center [1124, 547] width 138 height 33
